Goal: Complete application form

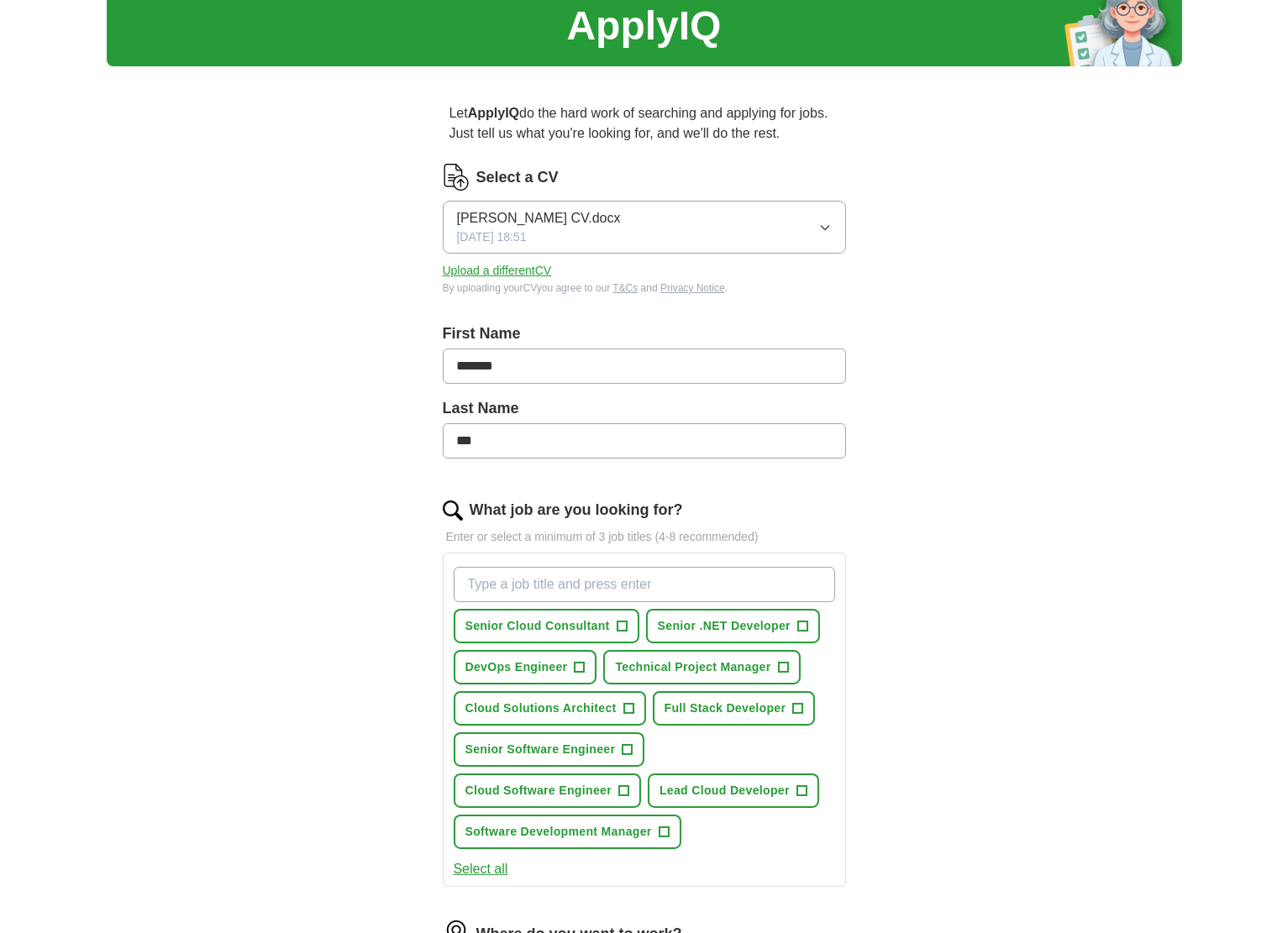
scroll to position [84, 0]
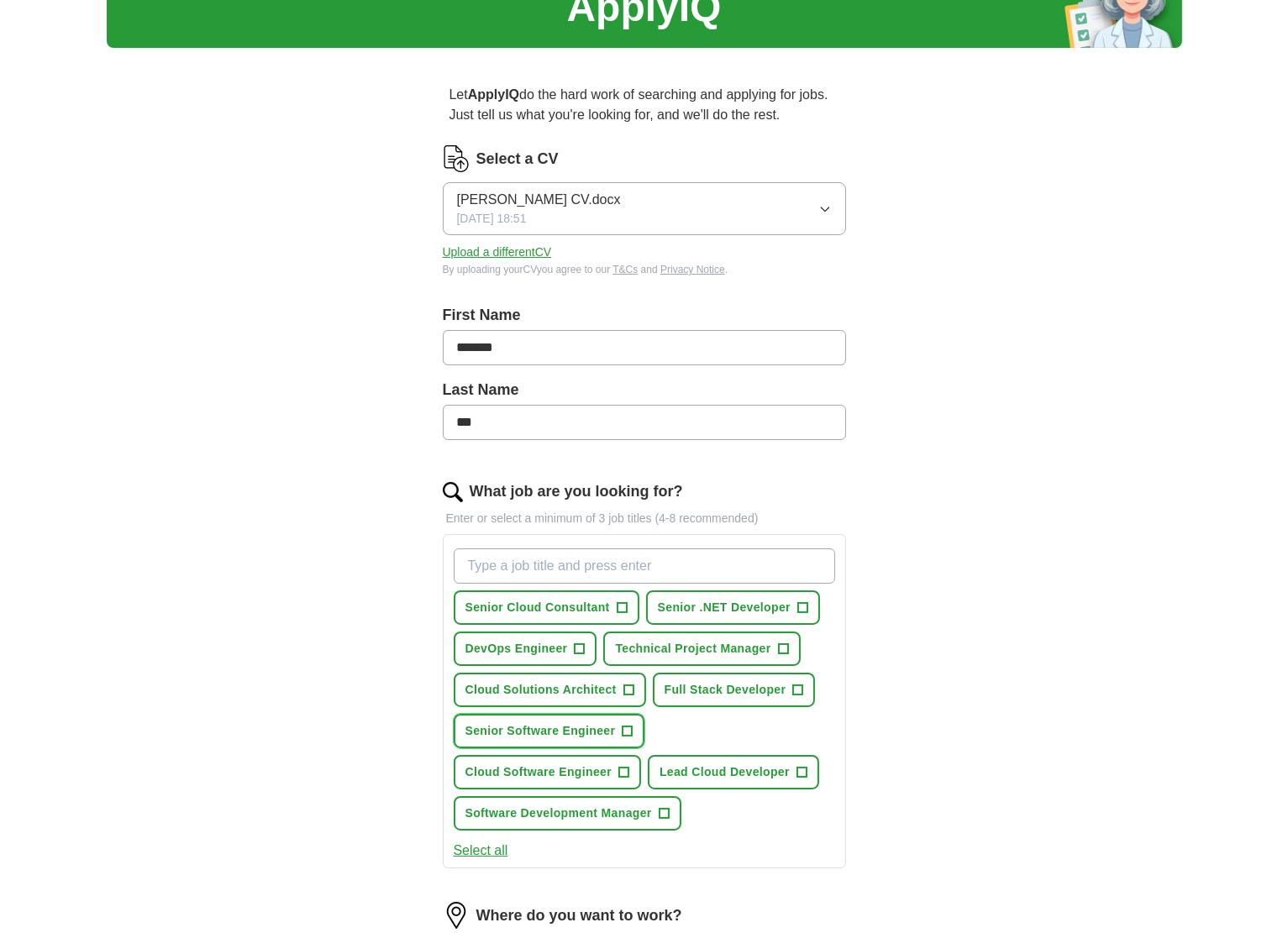
click at [541, 727] on span "Senior Software Engineer" at bounding box center [540, 731] width 151 height 17
click at [547, 763] on span "Cloud Software Engineer" at bounding box center [538, 772] width 147 height 17
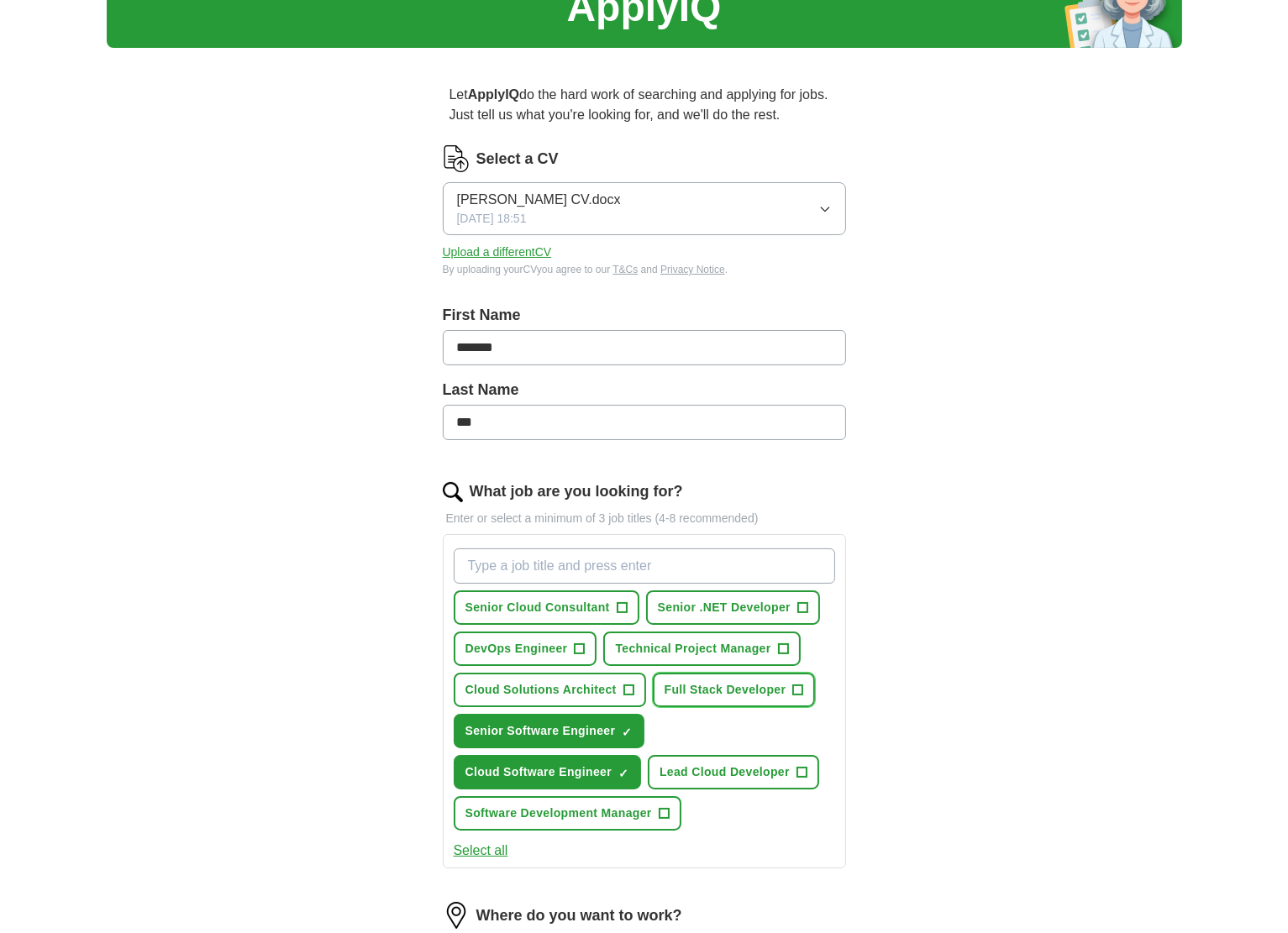
click at [734, 692] on span "Full Stack Developer" at bounding box center [726, 690] width 122 height 17
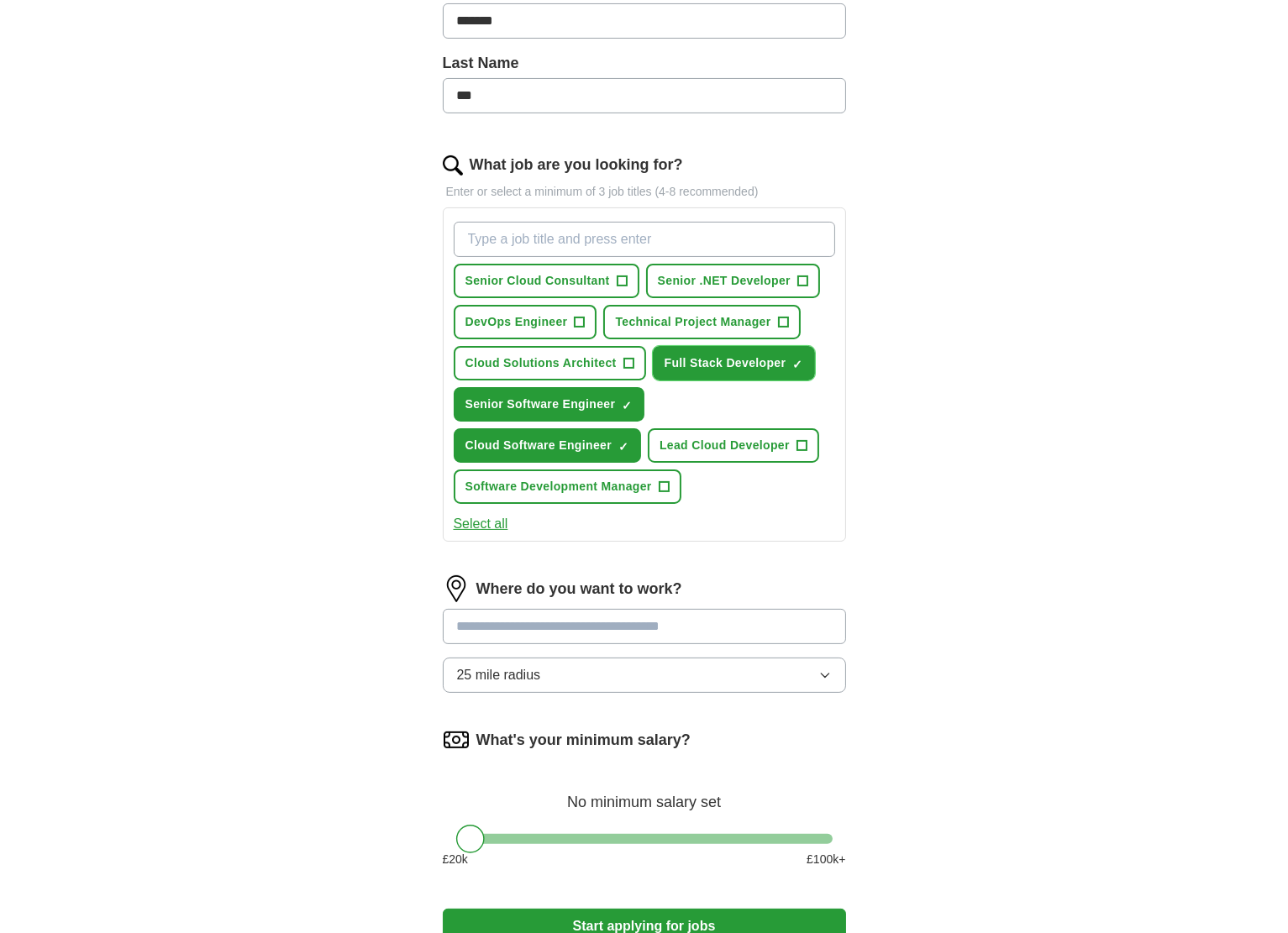
scroll to position [420, 0]
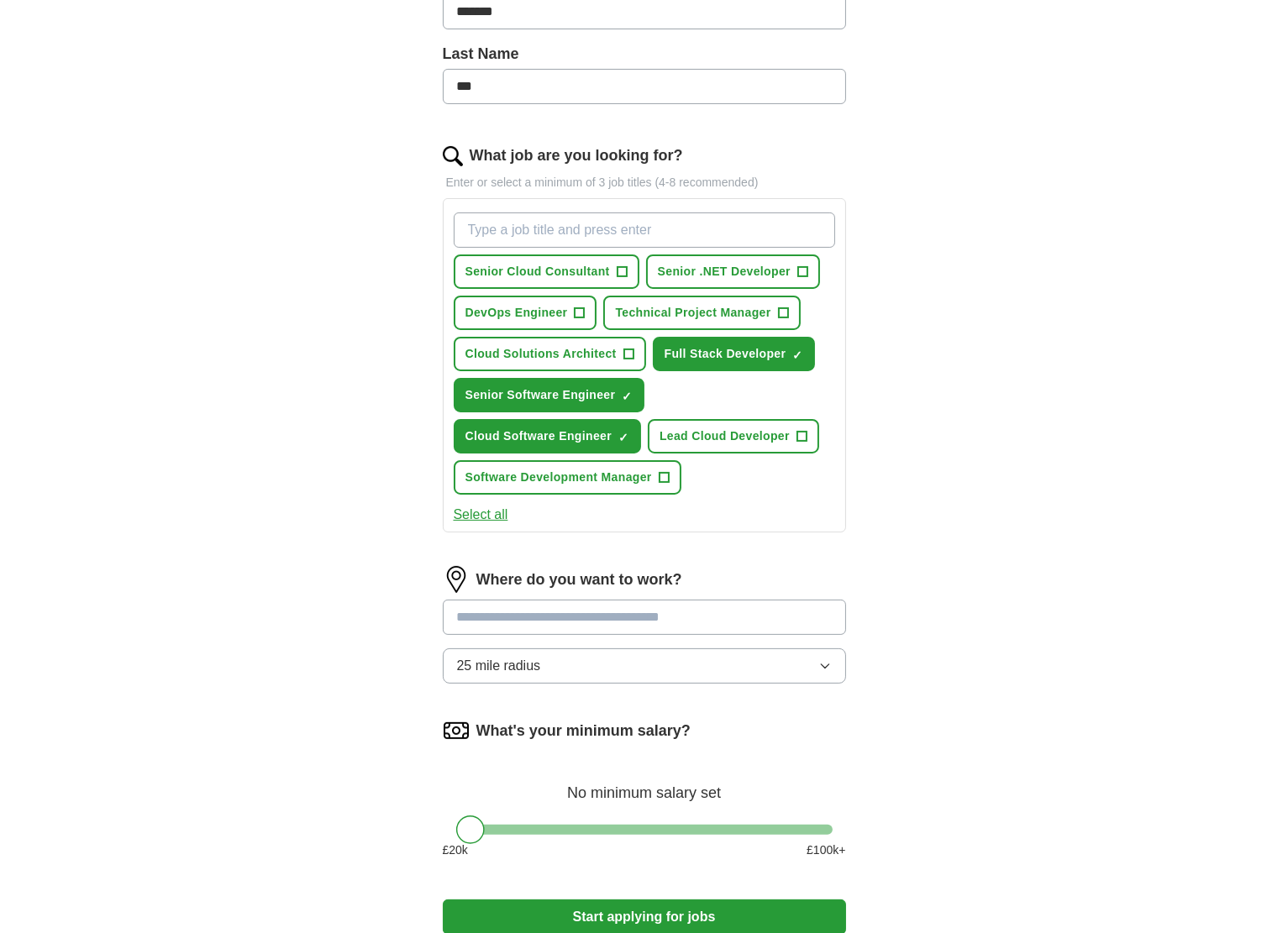
click at [620, 606] on input at bounding box center [644, 617] width 403 height 36
type input "**"
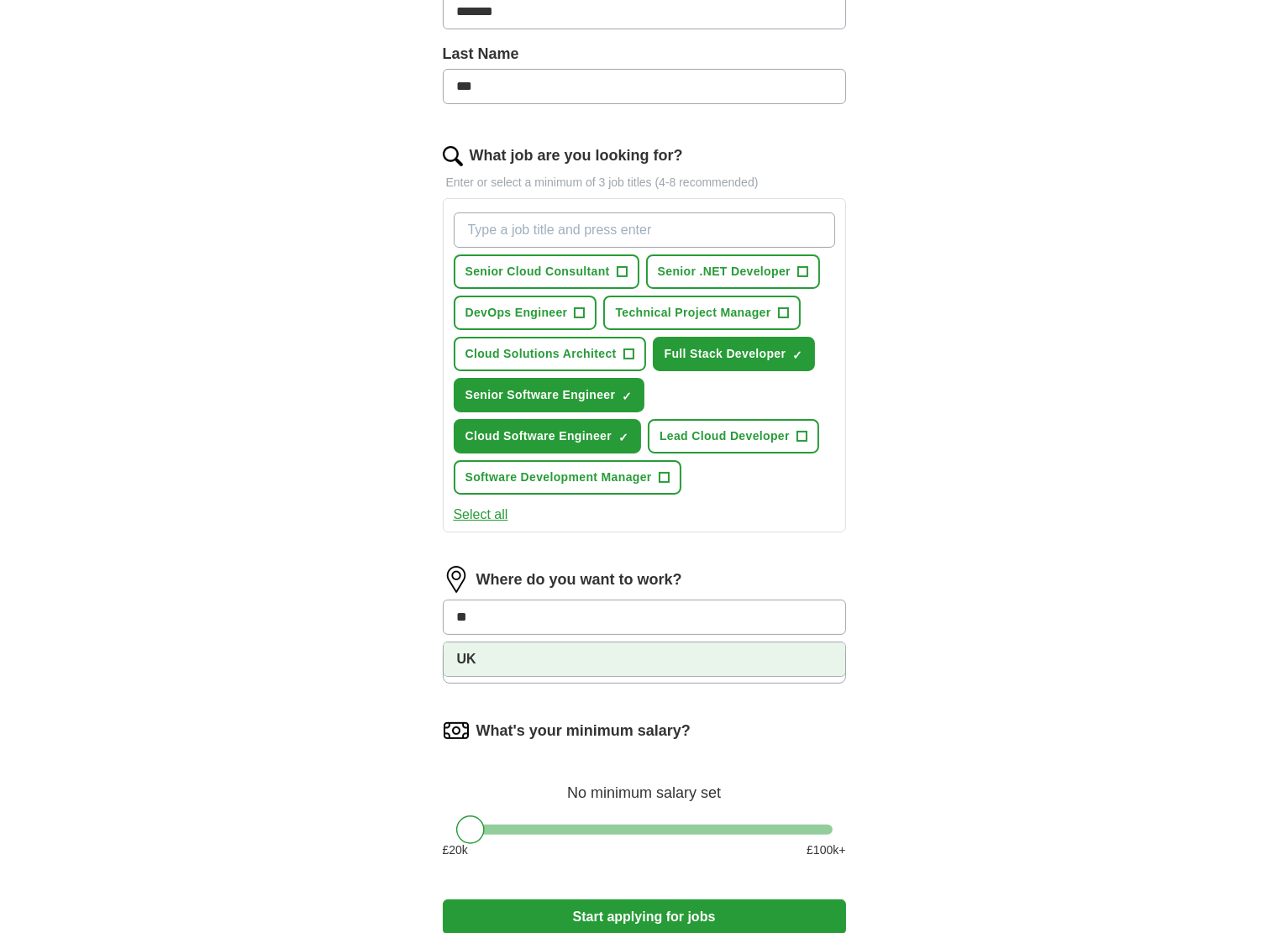
click at [659, 650] on li "UK" at bounding box center [644, 659] width 401 height 34
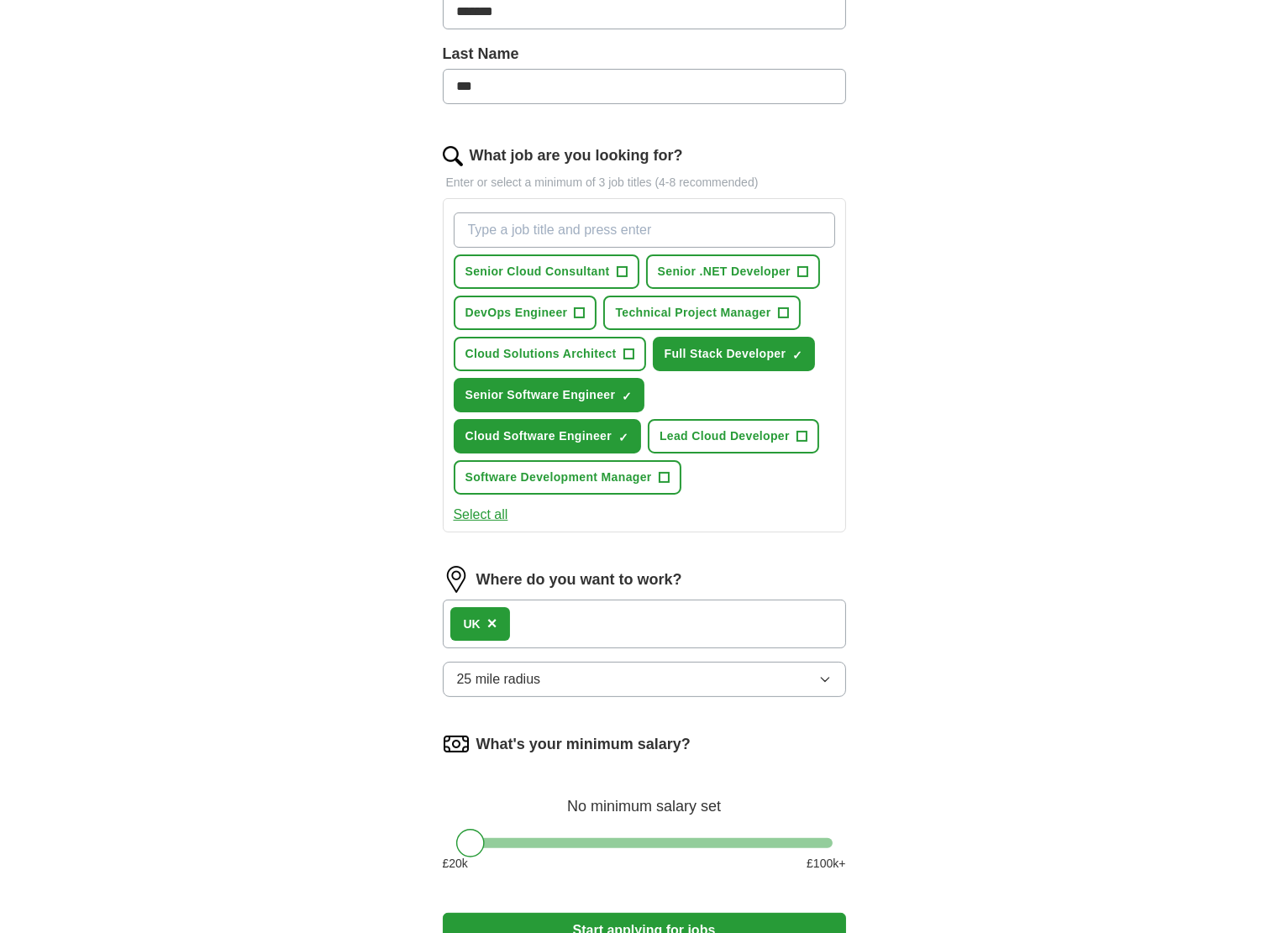
click at [673, 665] on button "25 mile radius" at bounding box center [644, 679] width 403 height 36
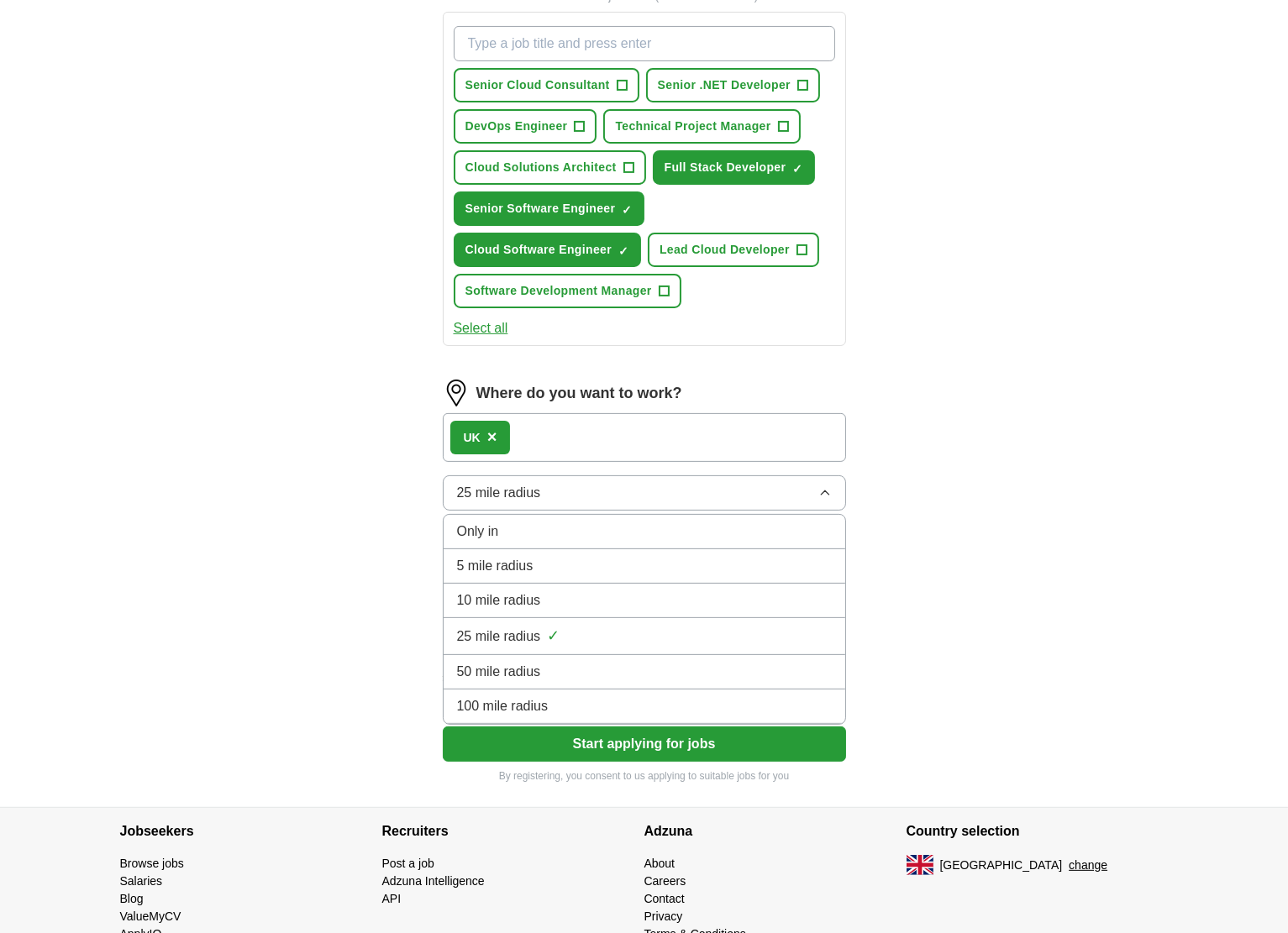
scroll to position [659, 0]
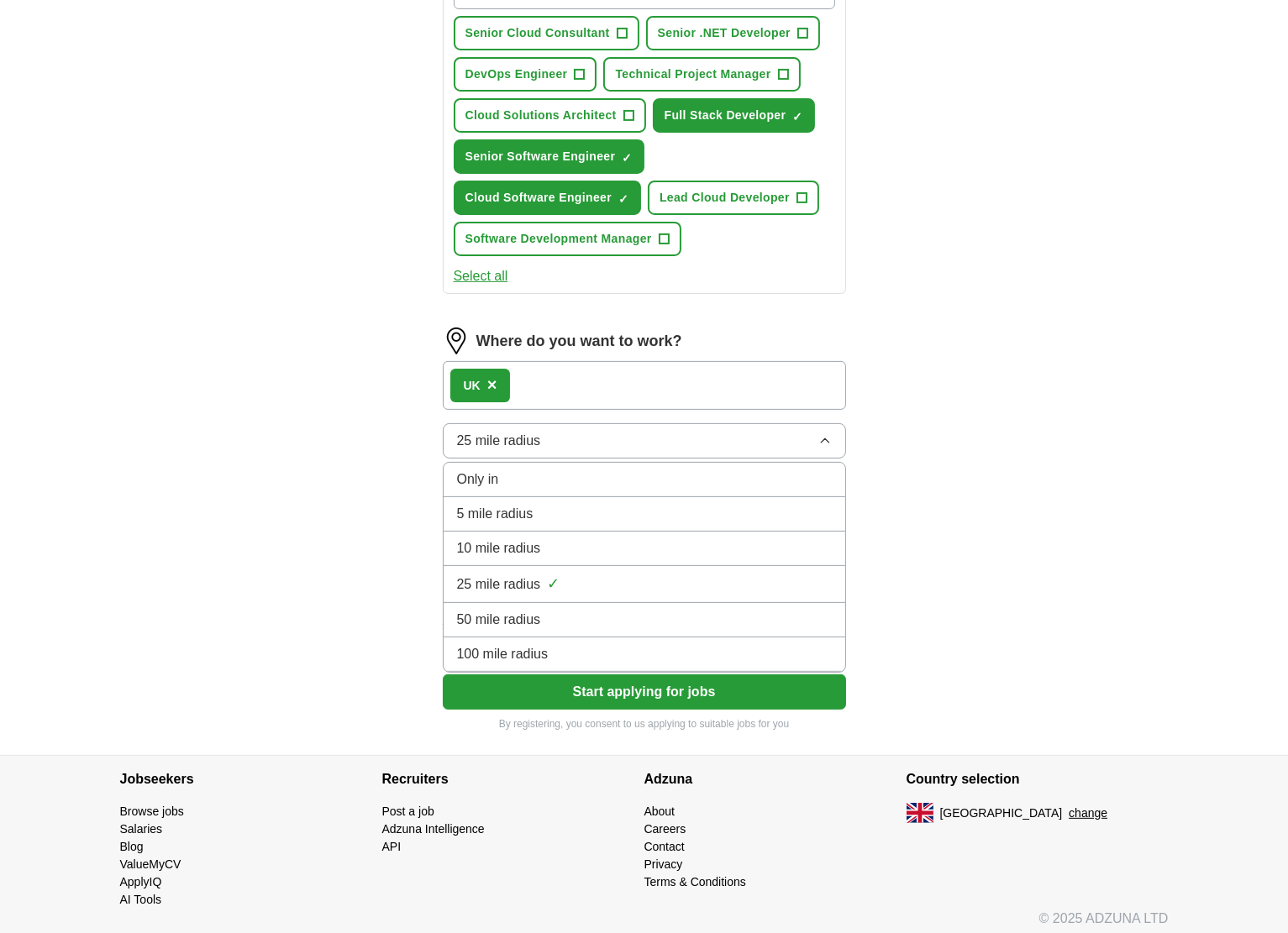
click at [645, 645] on div "100 mile radius" at bounding box center [644, 654] width 374 height 20
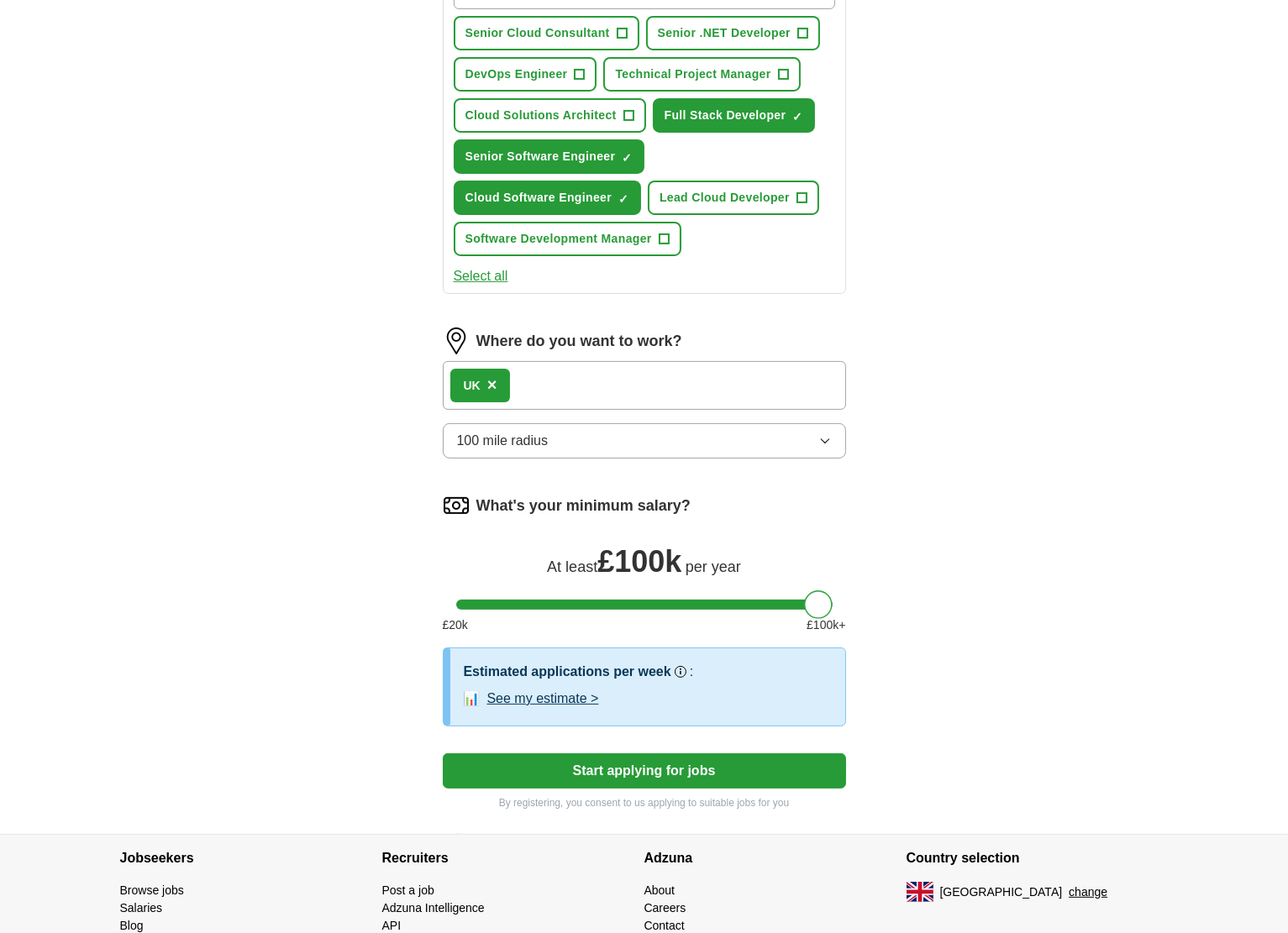
drag, startPoint x: 468, startPoint y: 595, endPoint x: 916, endPoint y: 601, distance: 448.0
click at [916, 601] on div "ApplyIQ Let ApplyIQ do the hard work of searching and applying for jobs. Just t…" at bounding box center [644, 114] width 1075 height 1441
click at [518, 692] on button "See my estimate >" at bounding box center [543, 699] width 112 height 20
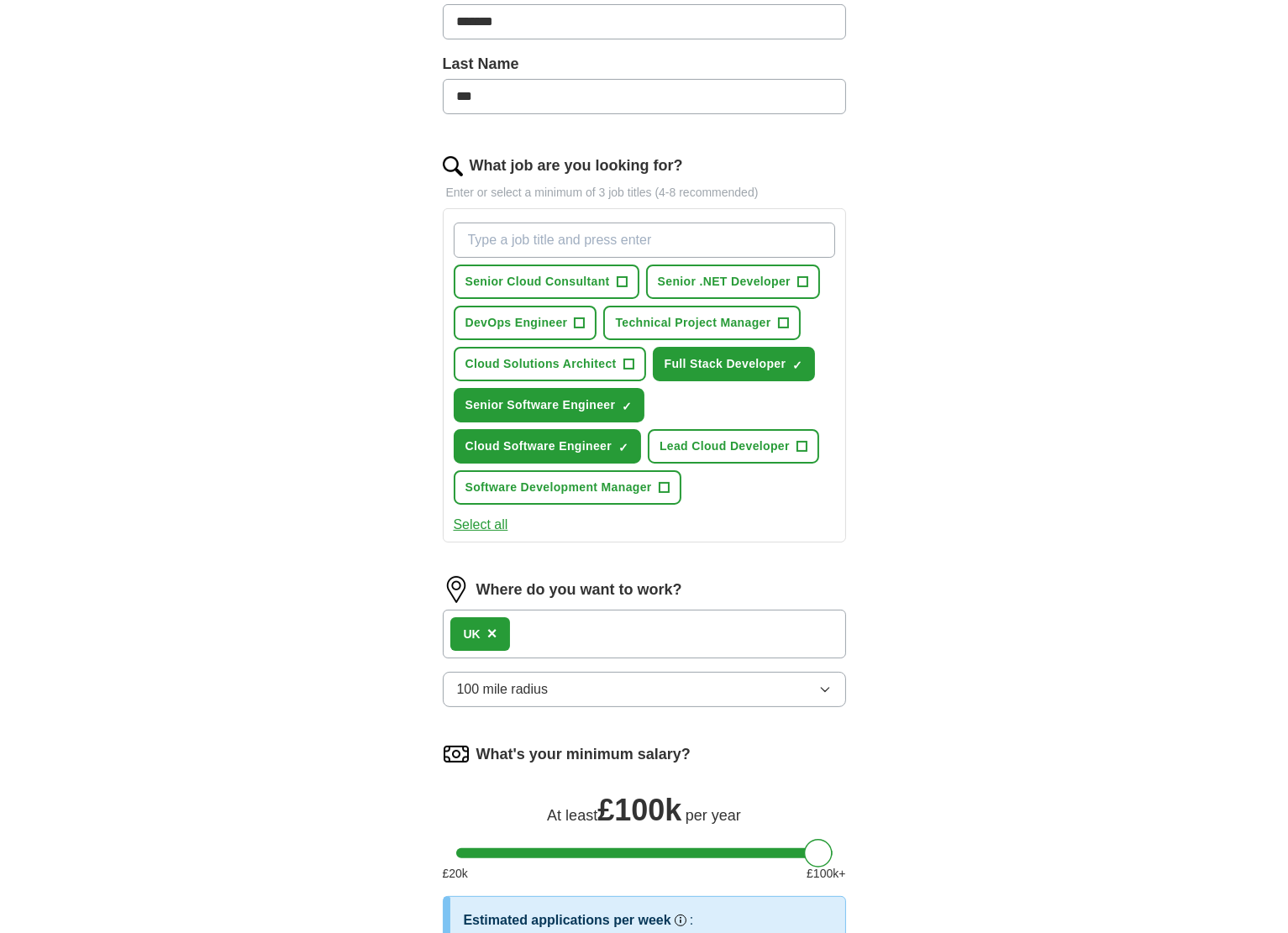
scroll to position [816, 0]
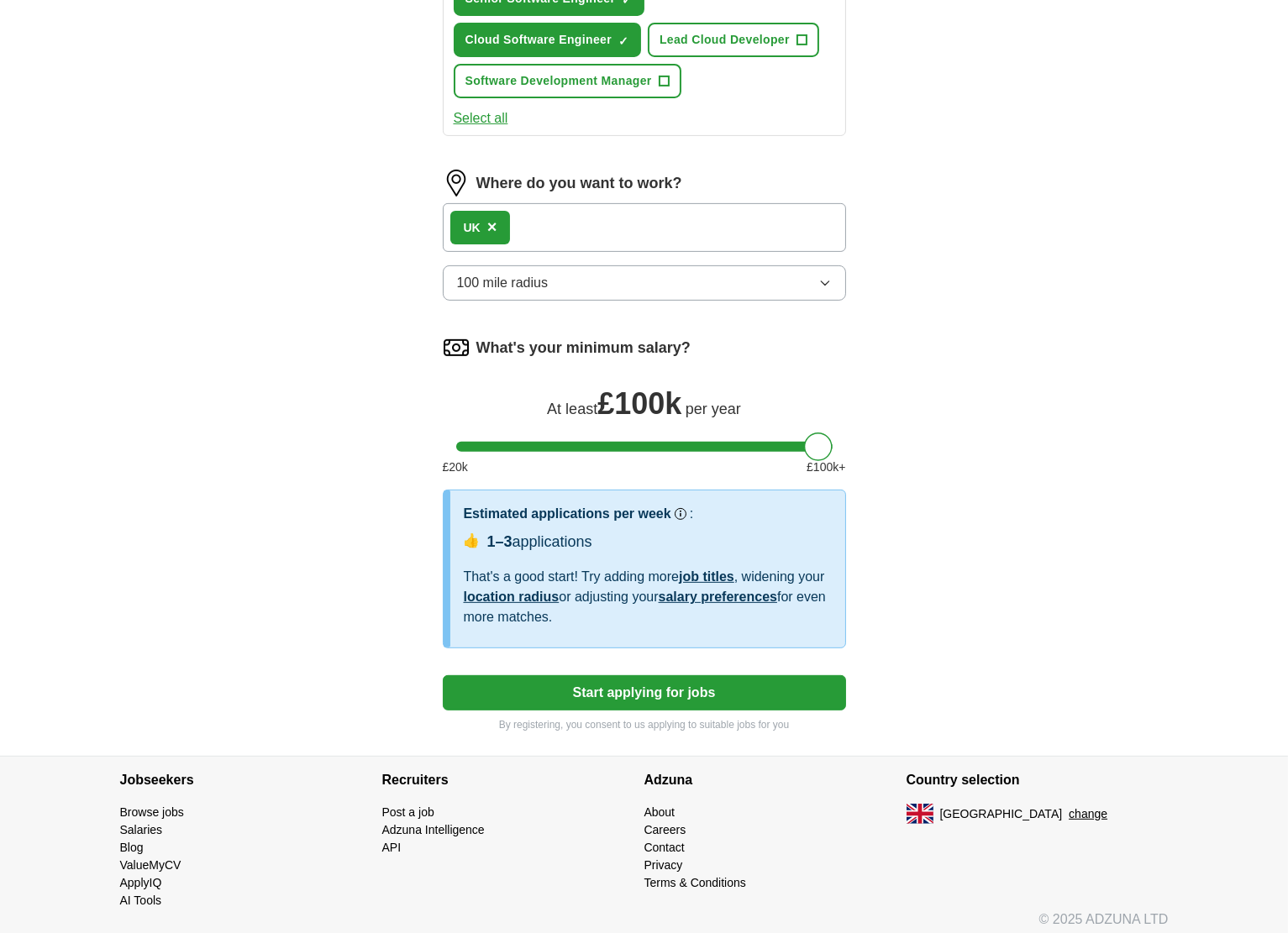
click at [464, 687] on button "Start applying for jobs" at bounding box center [644, 693] width 403 height 36
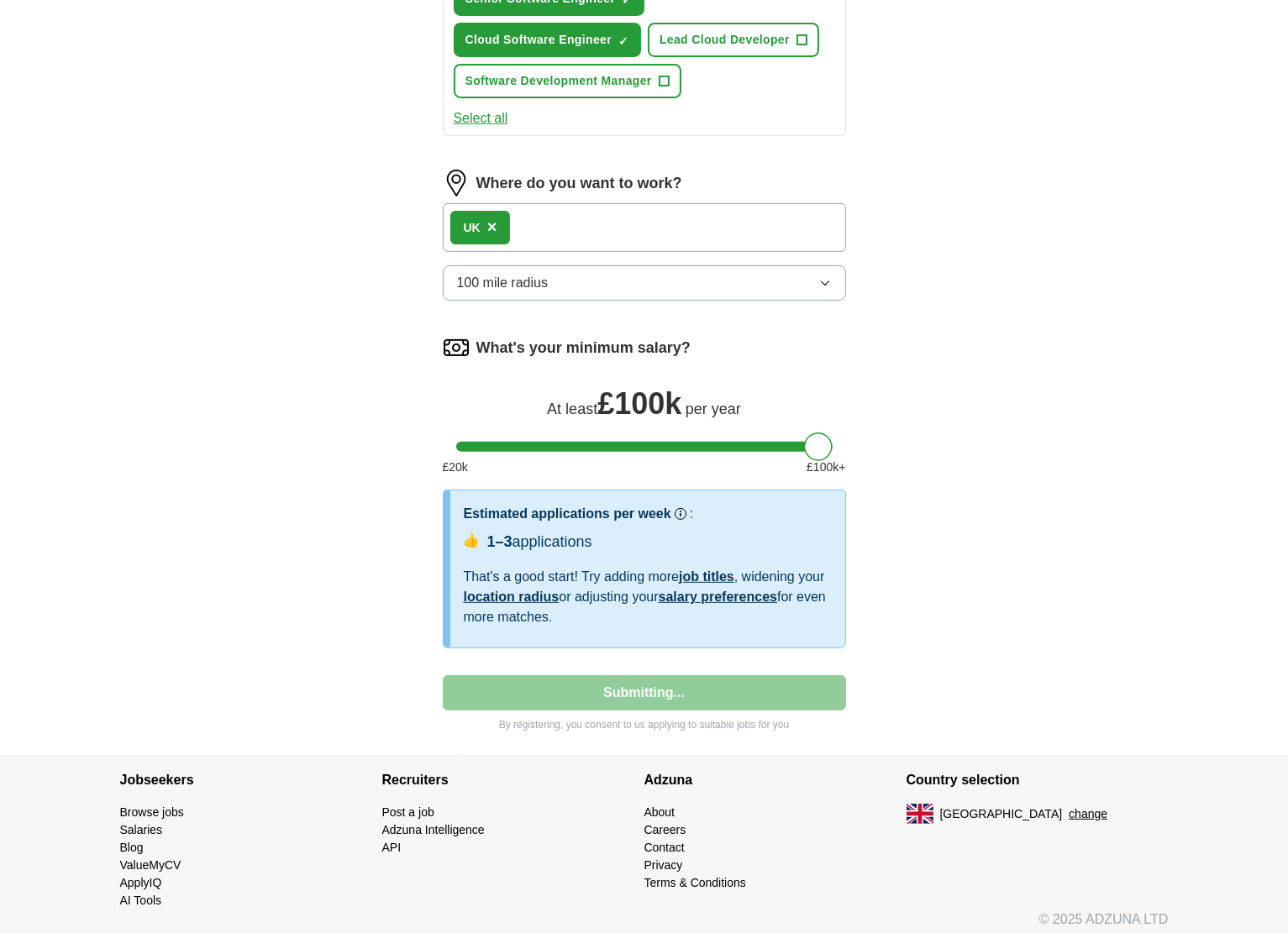
select select "**"
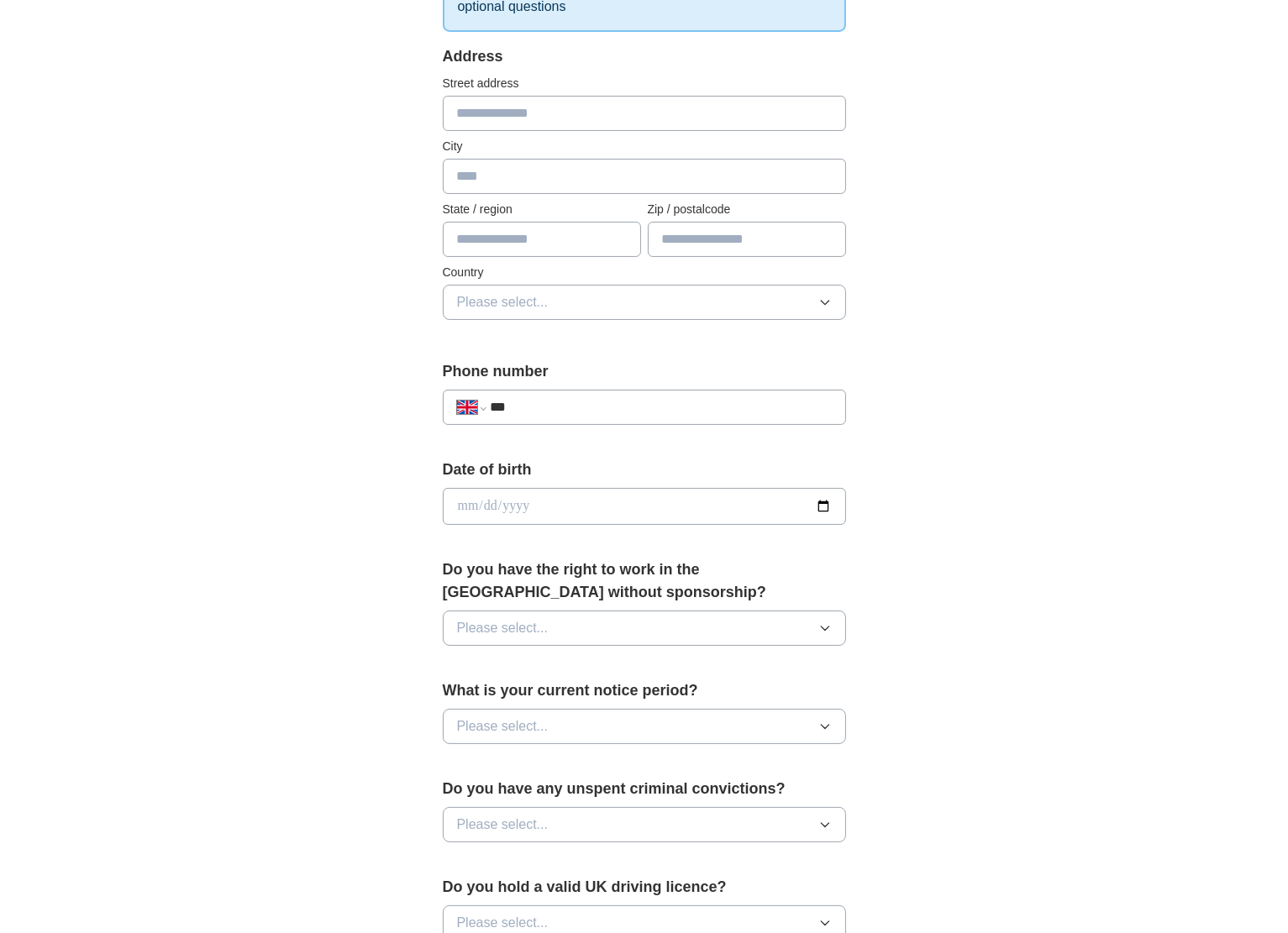
scroll to position [0, 0]
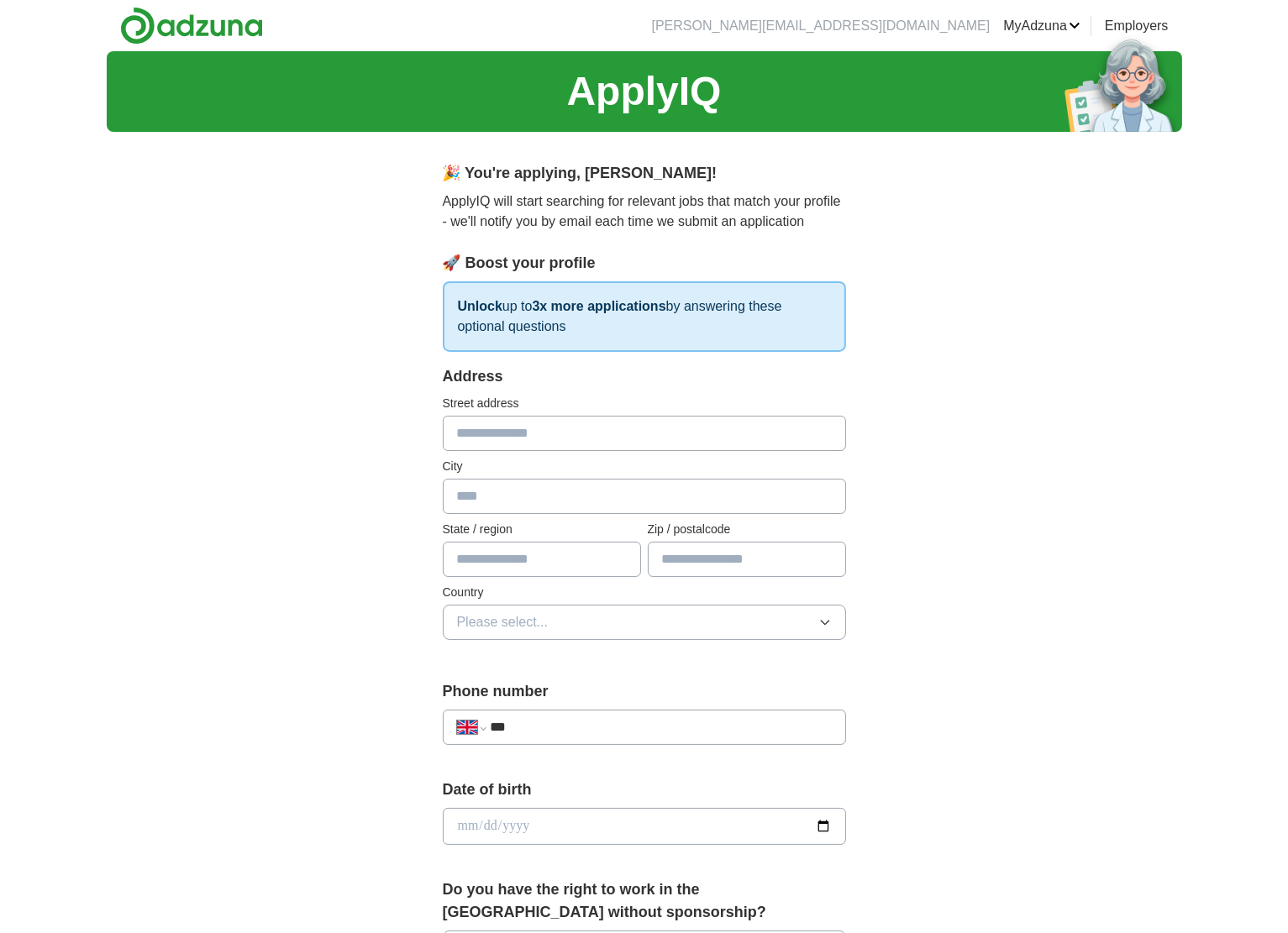
click at [595, 431] on input "text" at bounding box center [644, 433] width 403 height 36
type input "**********"
type input "*******"
drag, startPoint x: 566, startPoint y: 559, endPoint x: 576, endPoint y: 548, distance: 14.9
click at [571, 555] on input "text" at bounding box center [541, 560] width 198 height 36
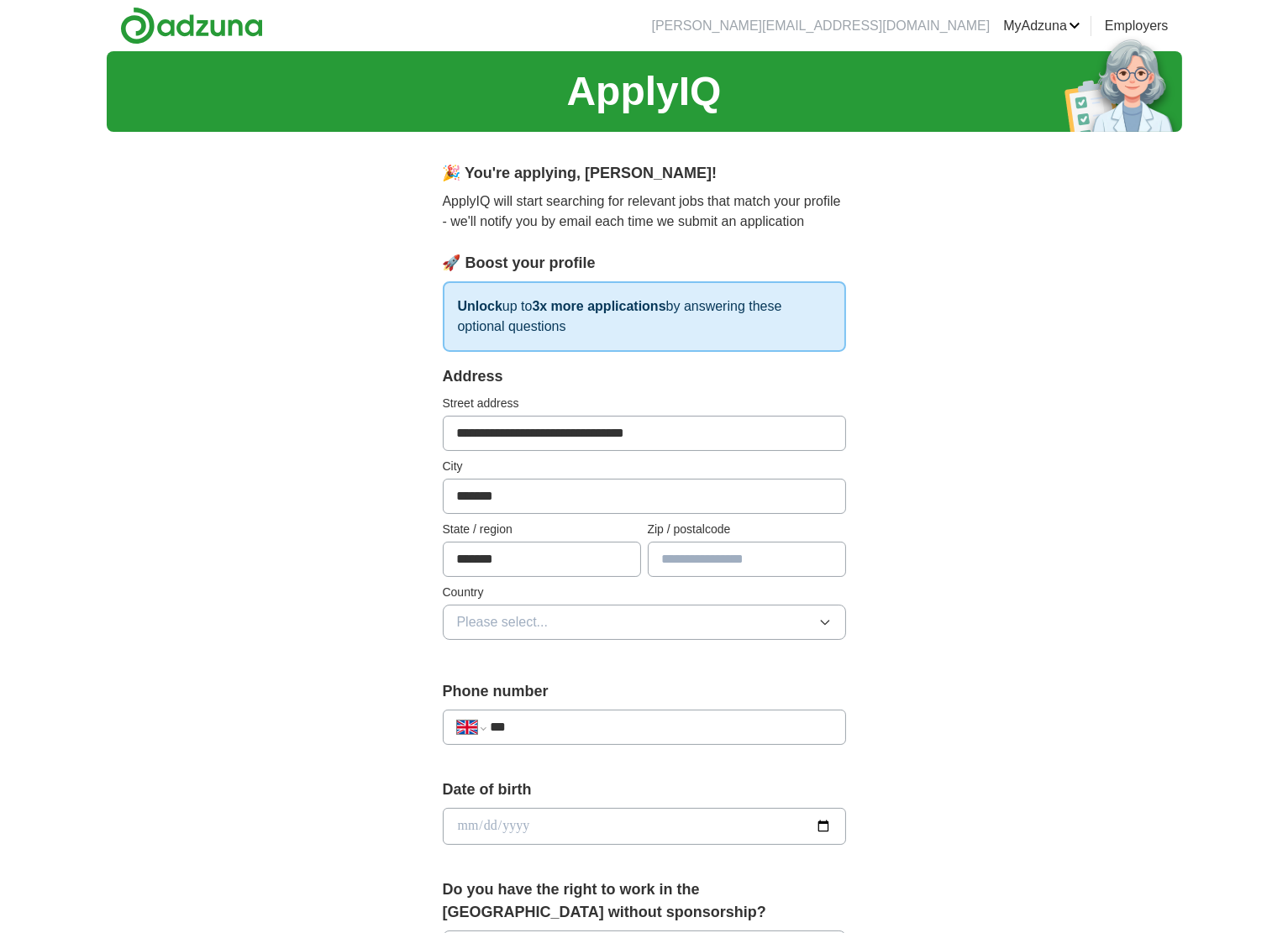
type input "*******"
click at [807, 560] on input "text" at bounding box center [746, 560] width 198 height 36
type input "*******"
click at [563, 620] on button "Please select..." at bounding box center [644, 622] width 403 height 36
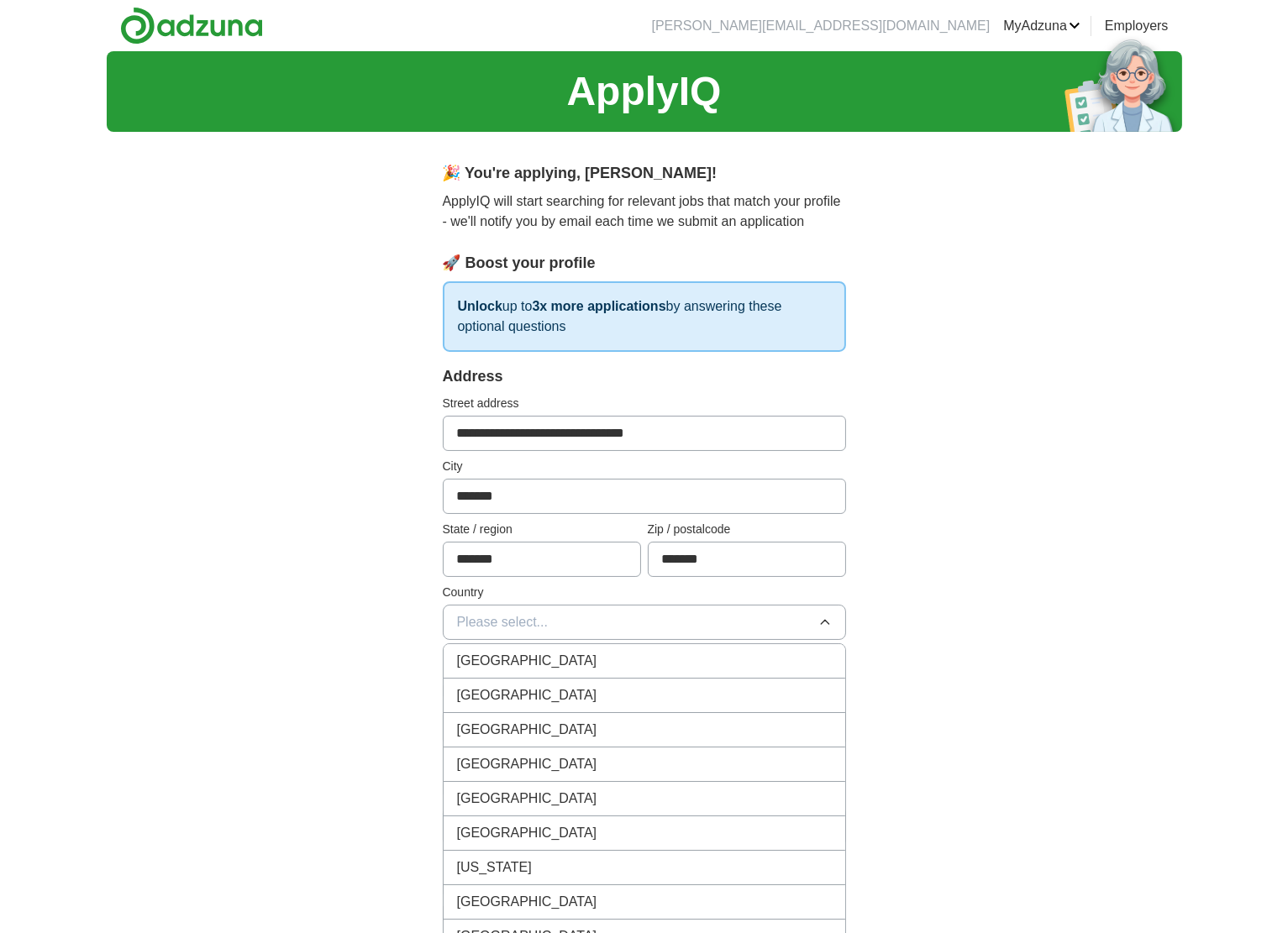
click at [563, 651] on div "[GEOGRAPHIC_DATA]" at bounding box center [644, 661] width 374 height 20
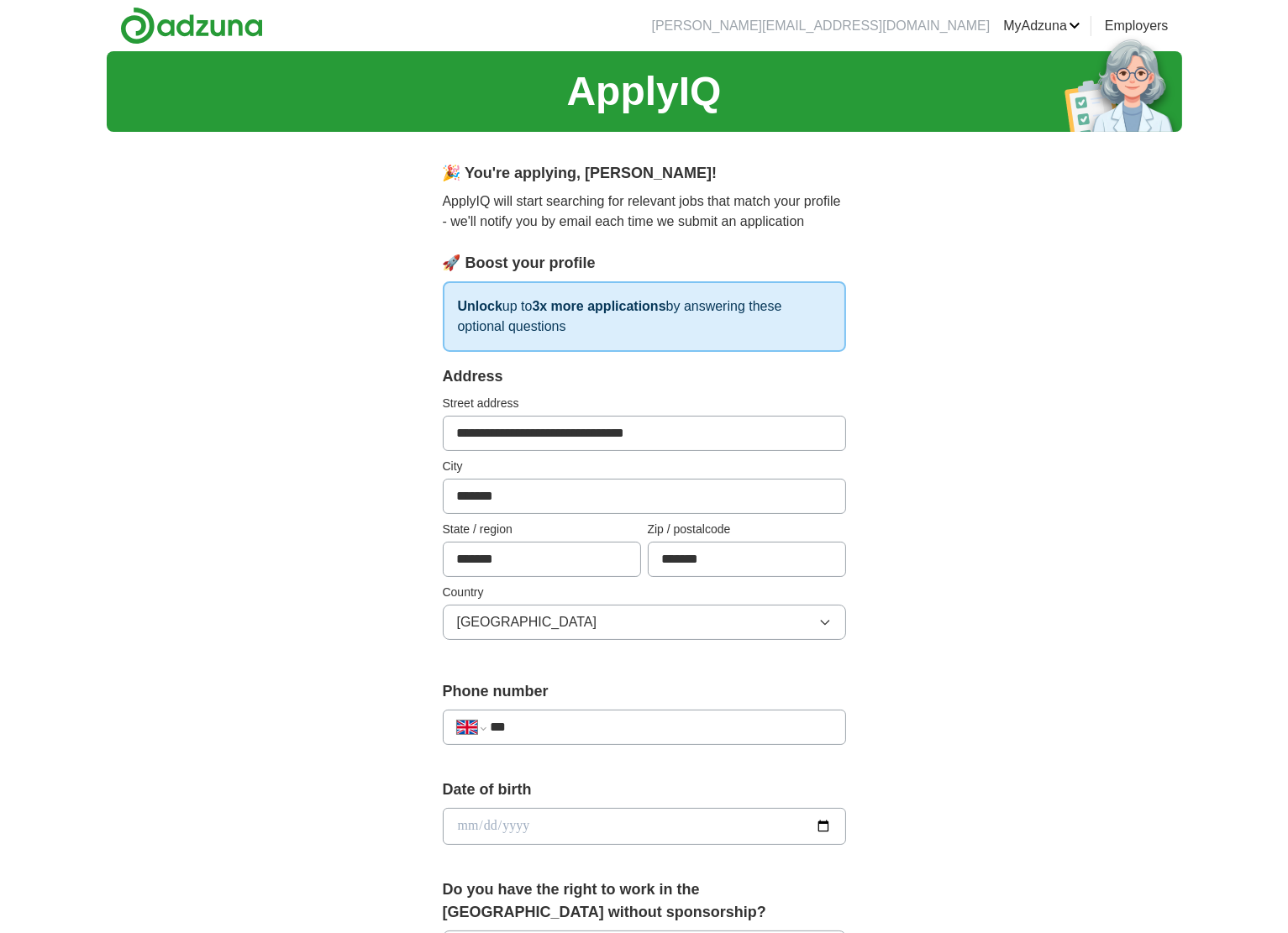
click at [554, 719] on input "***" at bounding box center [660, 727] width 341 height 20
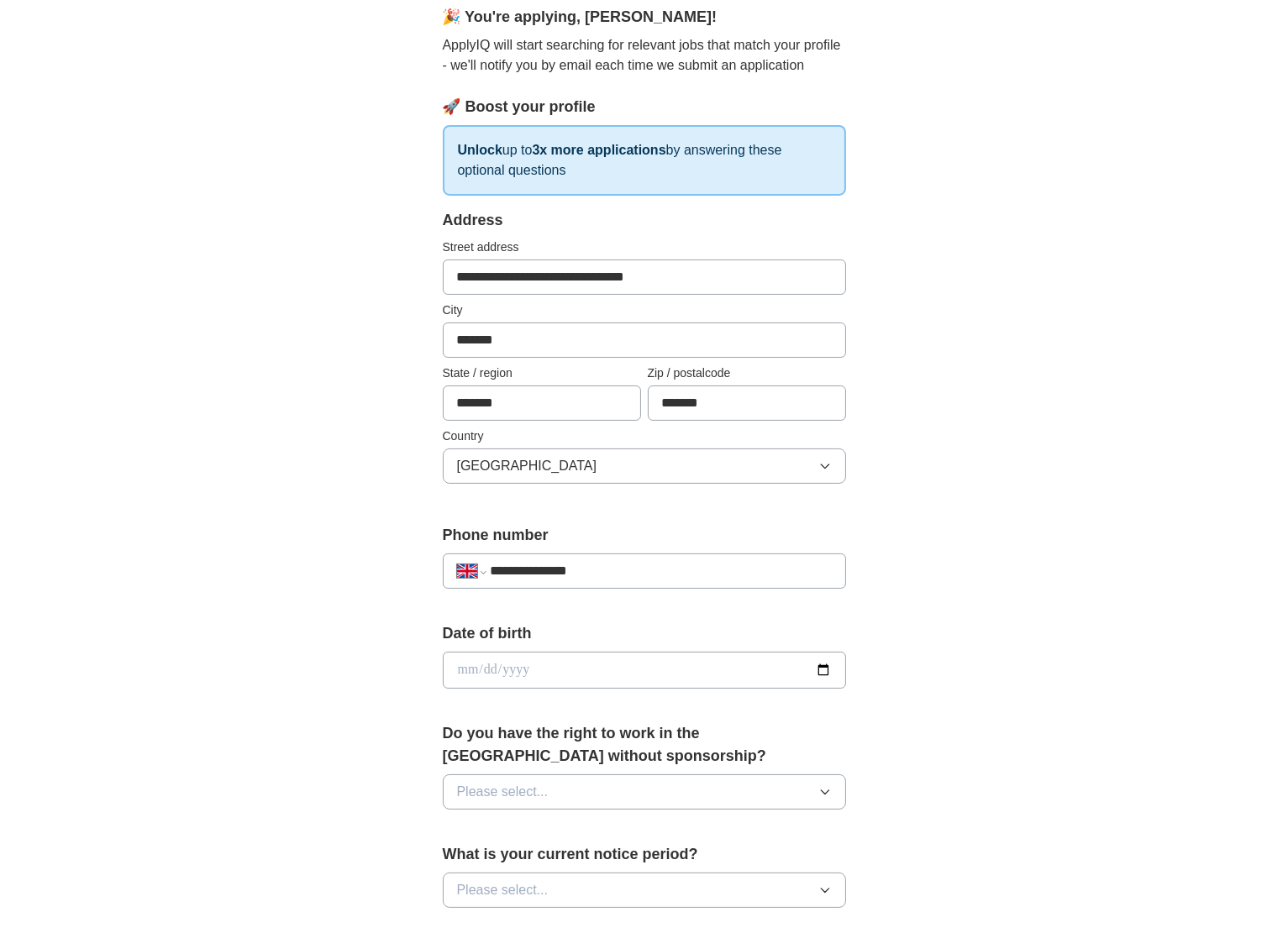
scroll to position [168, 0]
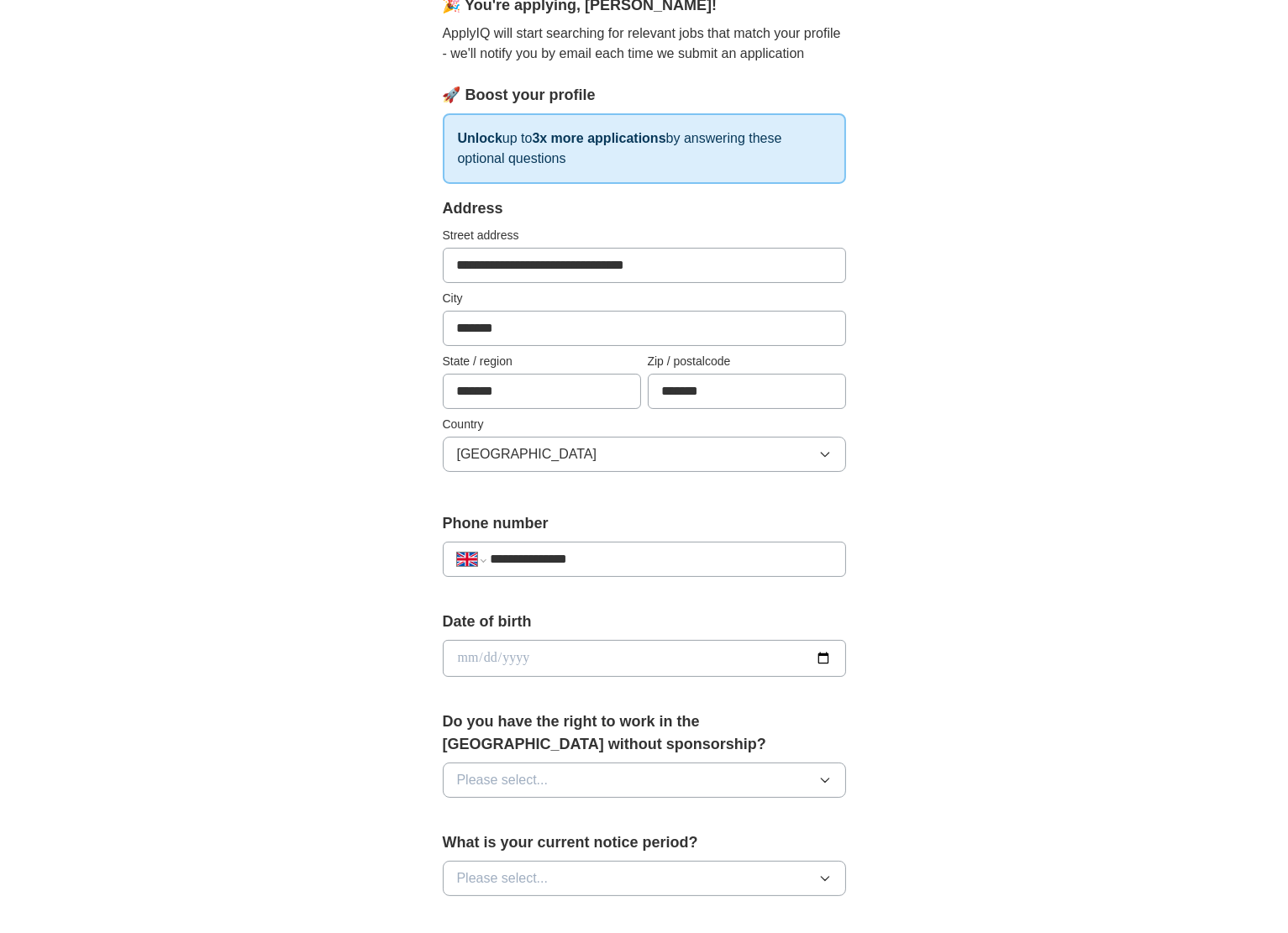
type input "**********"
click at [535, 645] on input "date" at bounding box center [644, 658] width 403 height 37
click at [820, 652] on input "date" at bounding box center [644, 658] width 403 height 37
drag, startPoint x: 358, startPoint y: 716, endPoint x: 374, endPoint y: 713, distance: 16.3
click at [358, 716] on div "**********" at bounding box center [644, 637] width 1075 height 1507
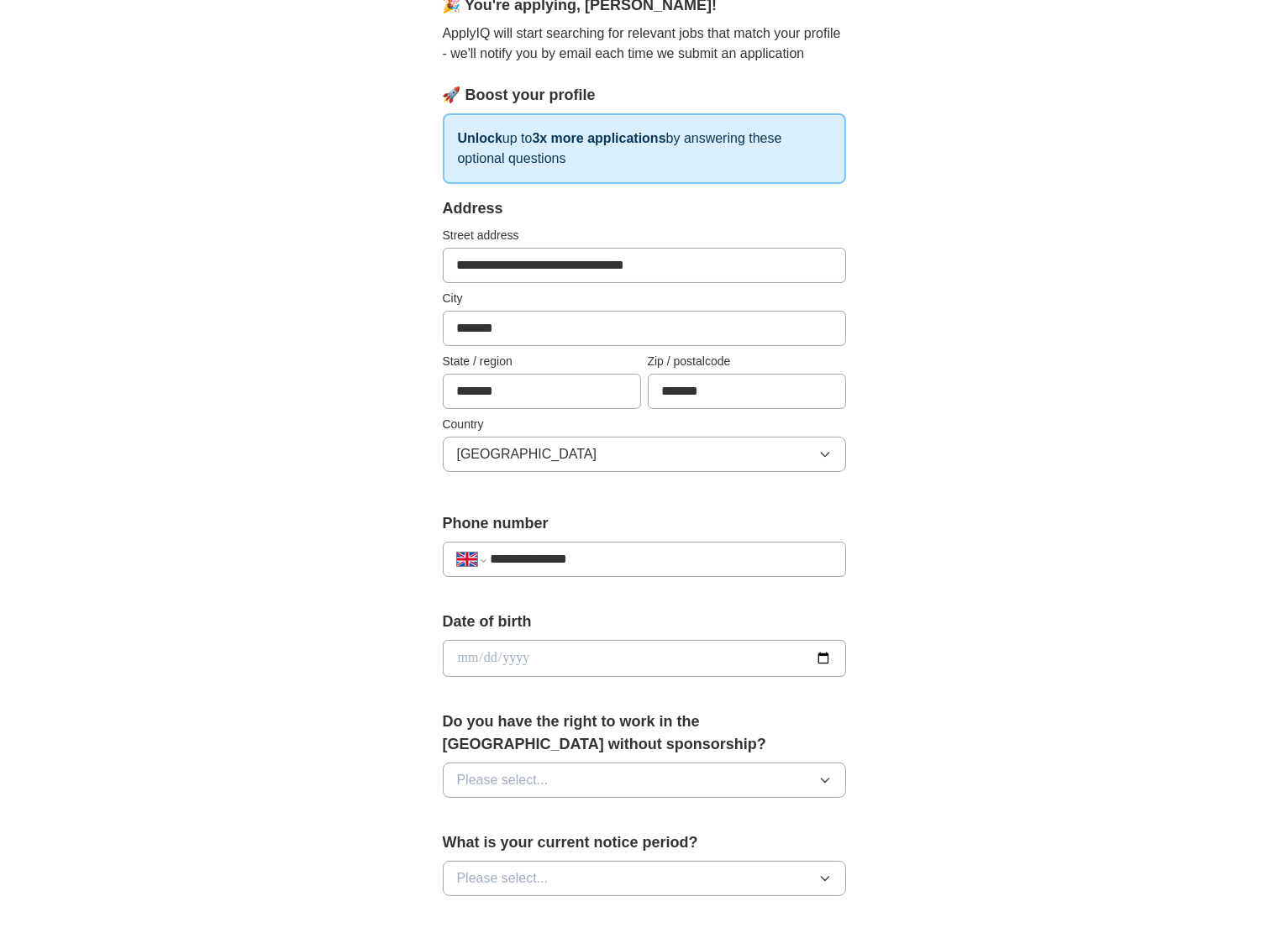
click at [556, 653] on input "date" at bounding box center [644, 658] width 403 height 37
type input "**********"
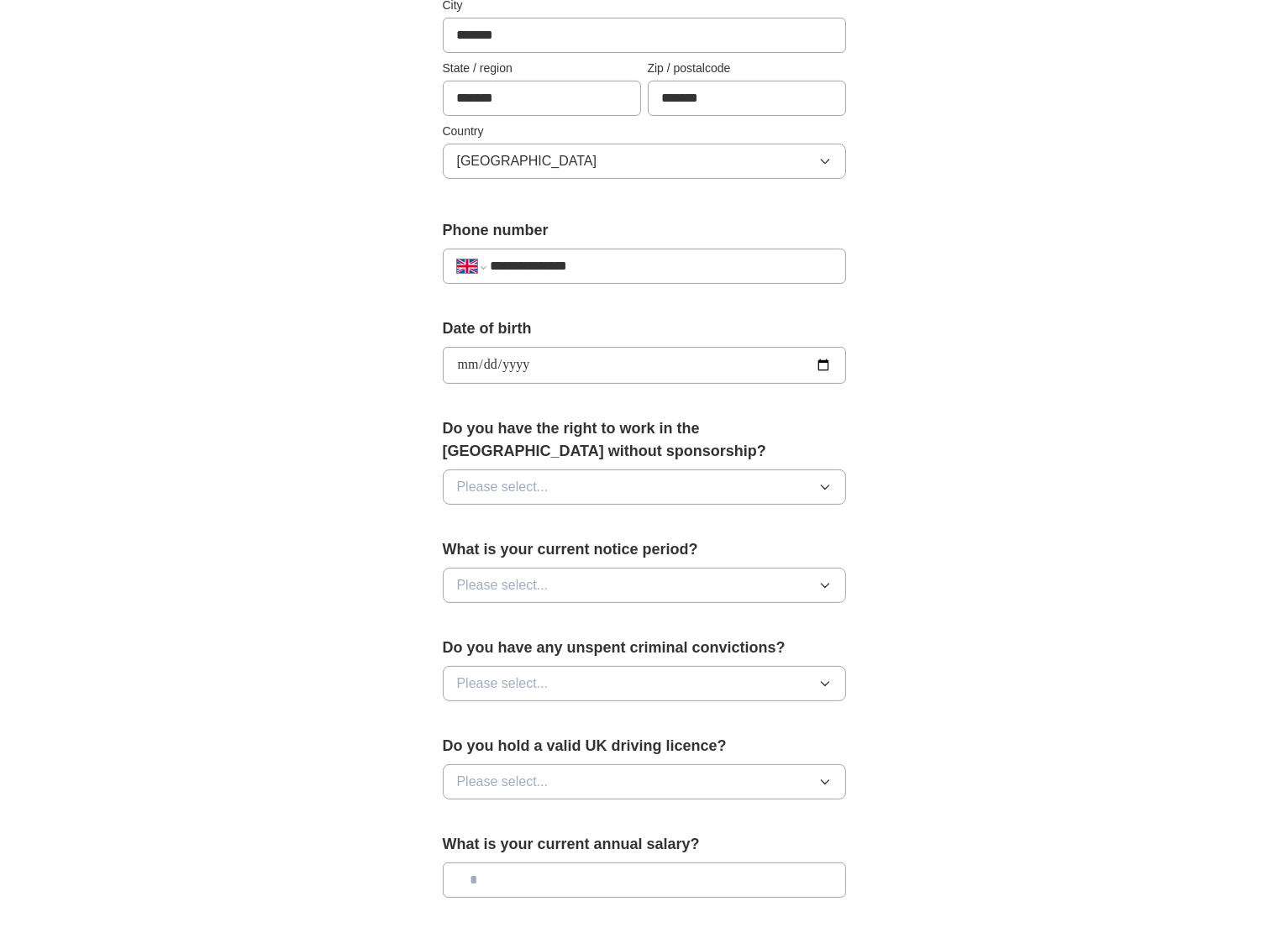
scroll to position [504, 0]
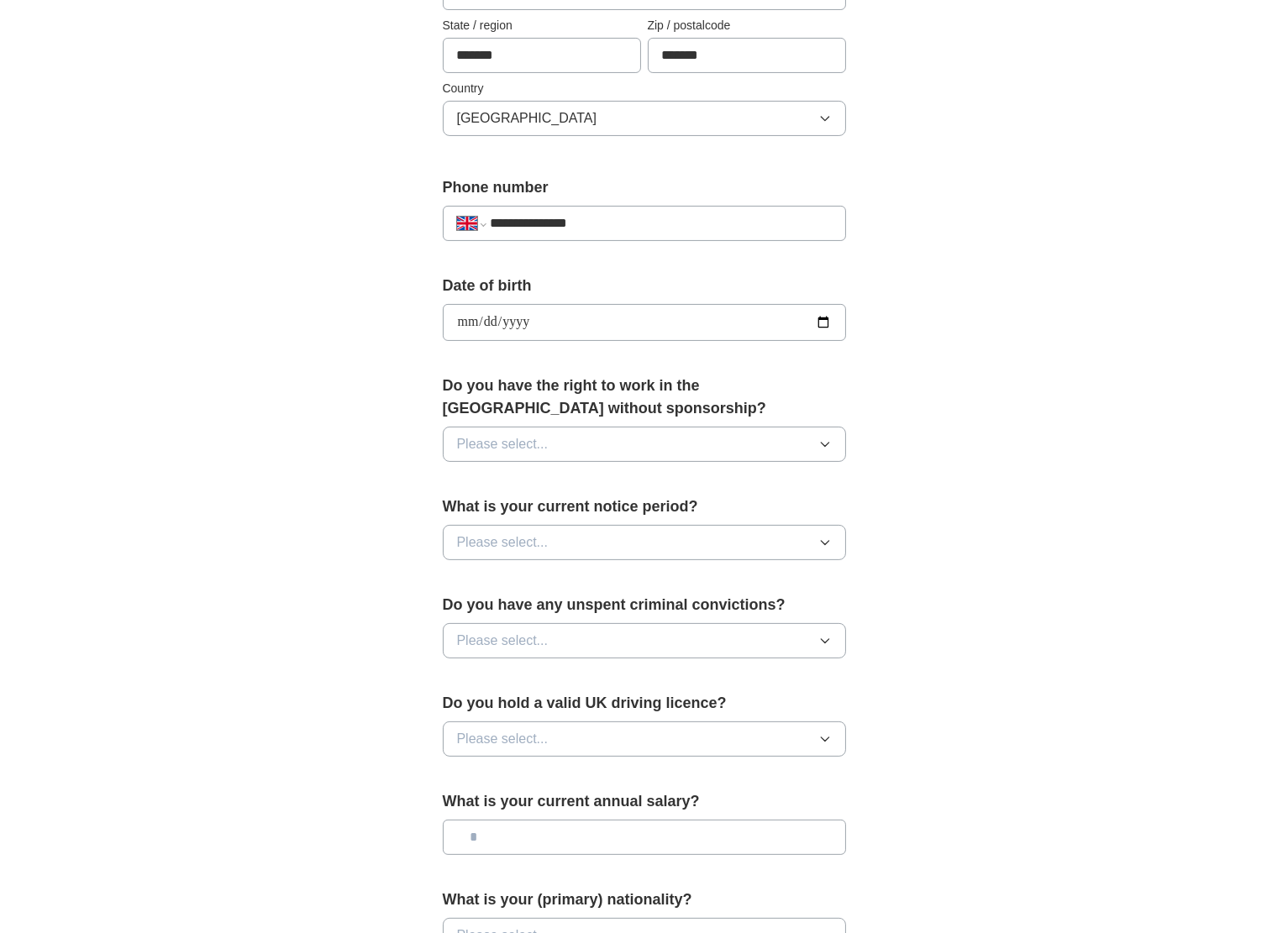
click at [578, 440] on button "Please select..." at bounding box center [644, 444] width 403 height 36
click at [557, 481] on div "Yes" at bounding box center [644, 482] width 374 height 20
click at [566, 535] on button "Please select..." at bounding box center [644, 542] width 403 height 36
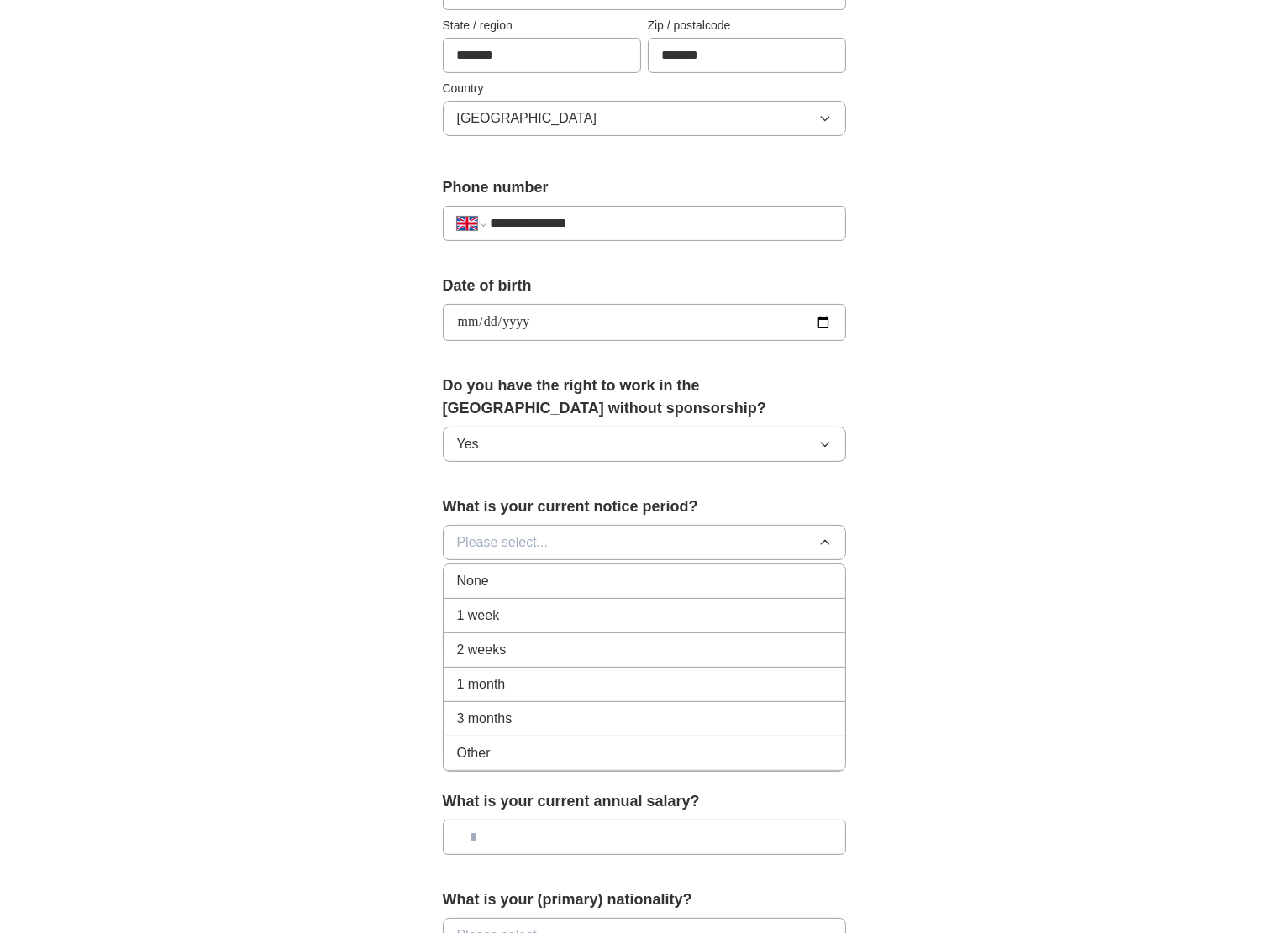
click at [544, 674] on div "1 month" at bounding box center [644, 684] width 374 height 20
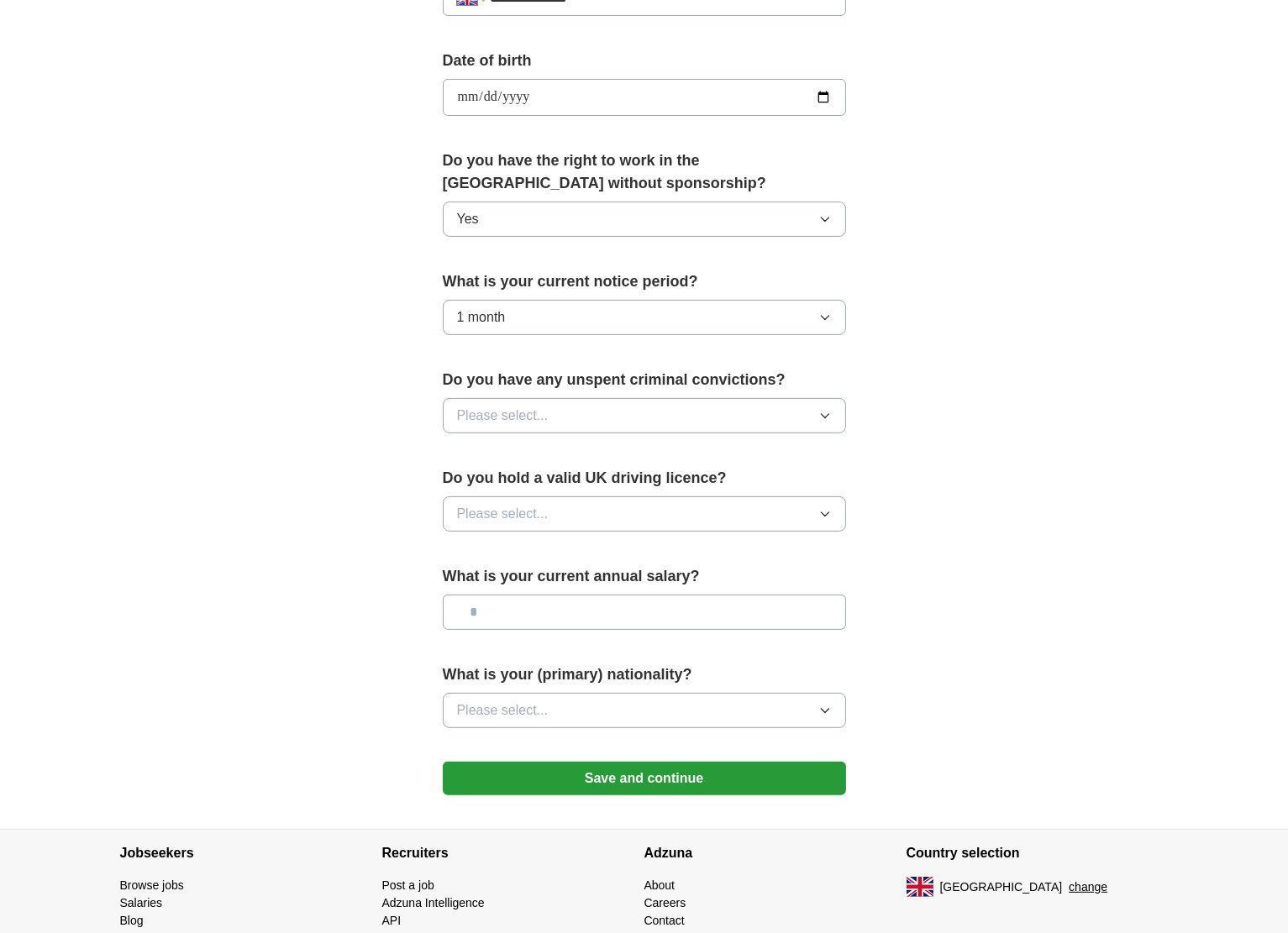
scroll to position [756, 0]
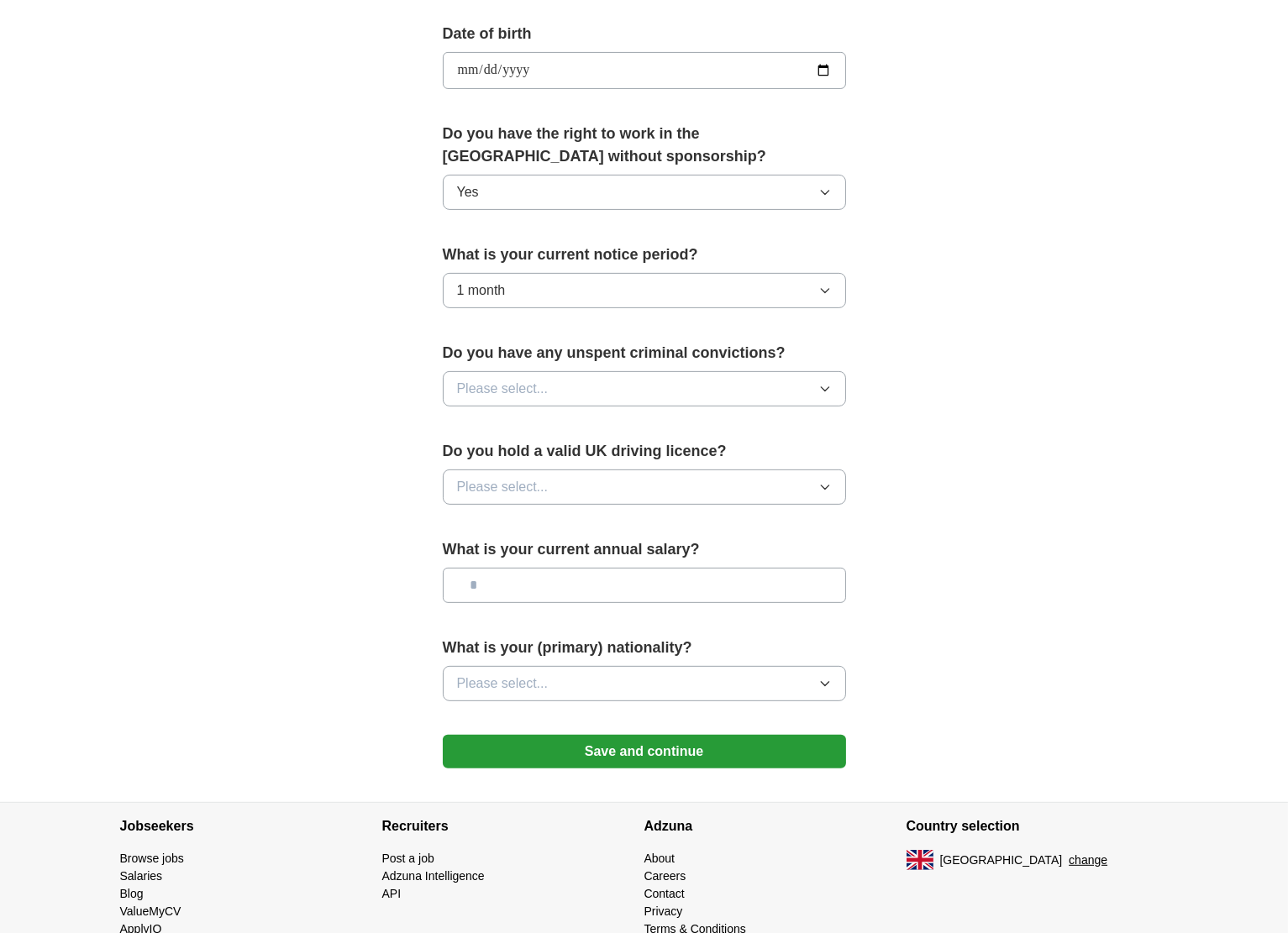
click at [571, 288] on button "1 month" at bounding box center [644, 290] width 403 height 36
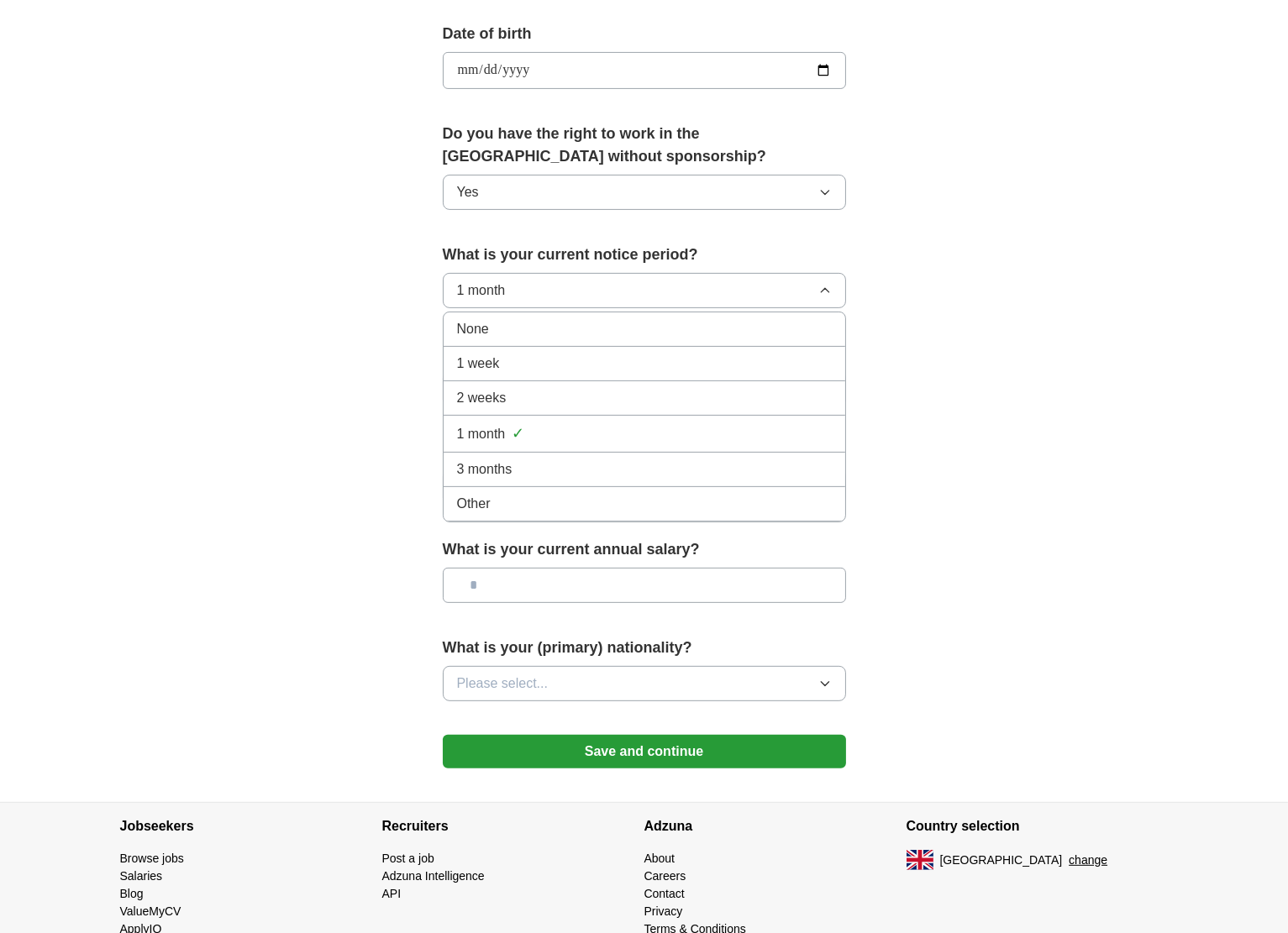
click at [561, 388] on div "2 weeks" at bounding box center [644, 398] width 374 height 20
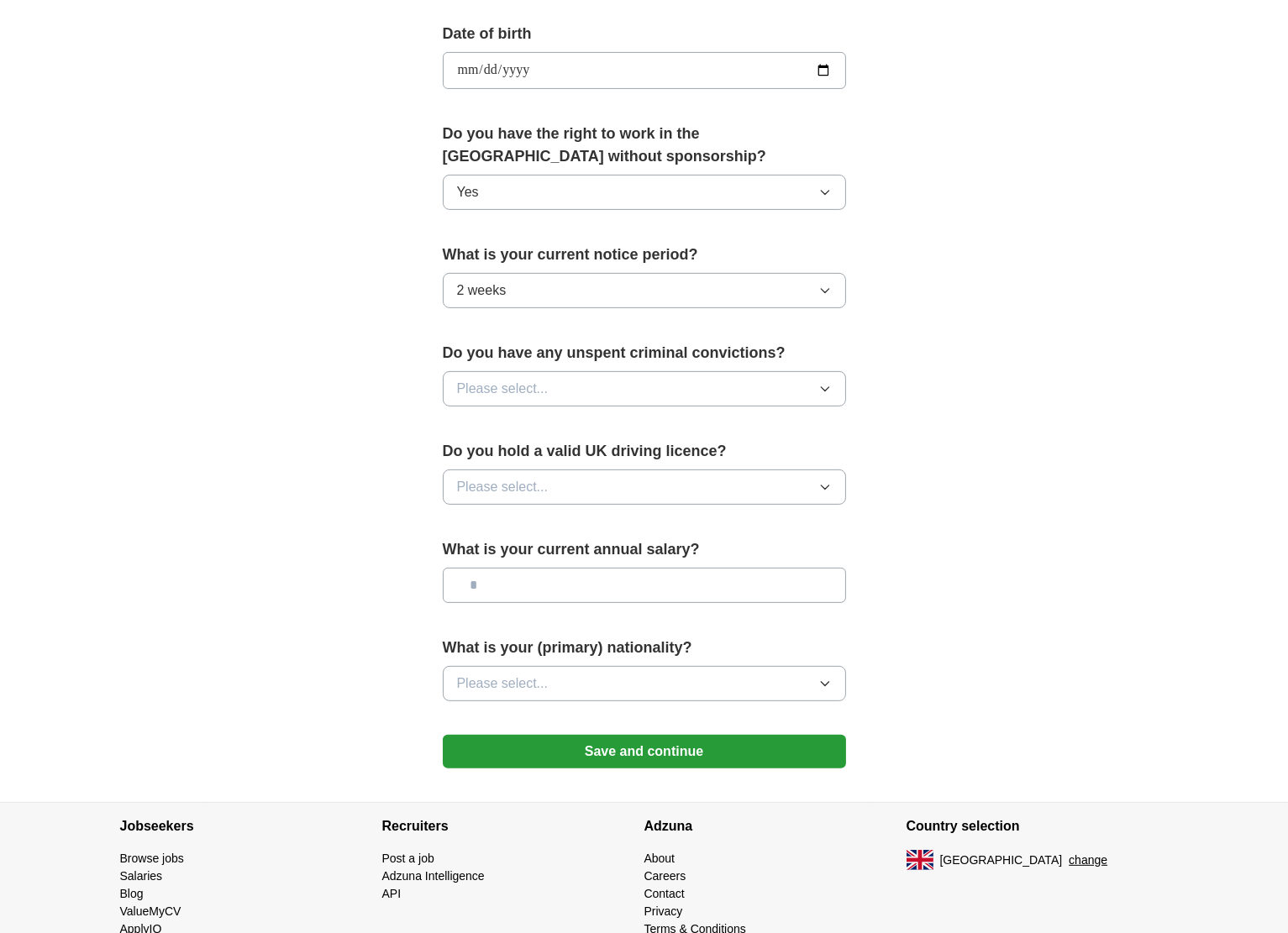
click at [580, 386] on button "Please select..." at bounding box center [644, 389] width 403 height 36
click at [562, 455] on div "No" at bounding box center [644, 461] width 374 height 20
click at [559, 476] on button "Please select..." at bounding box center [644, 487] width 403 height 36
click at [562, 509] on li "Yes" at bounding box center [644, 527] width 401 height 35
click at [528, 578] on input "text" at bounding box center [644, 586] width 403 height 36
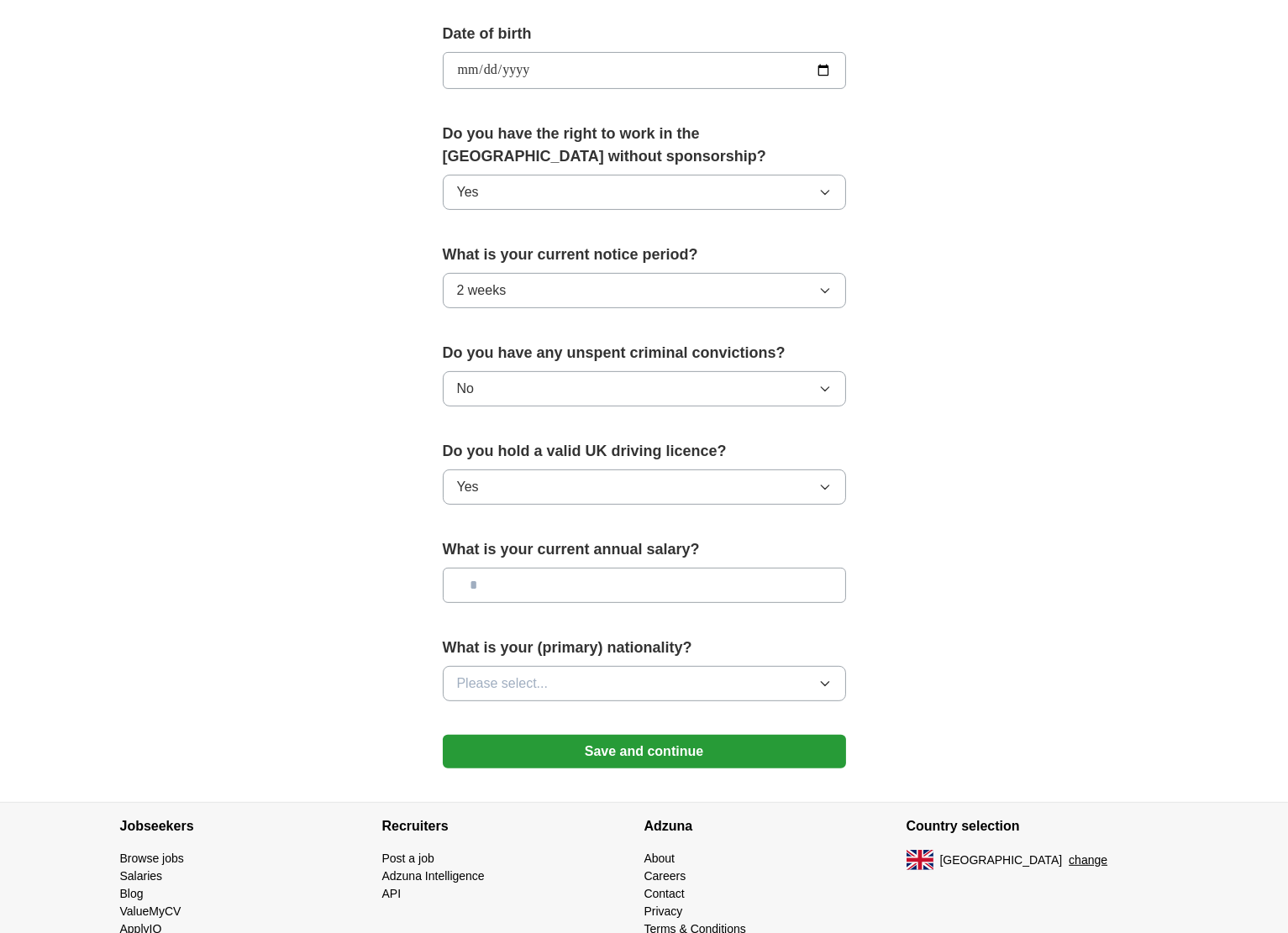
click at [596, 674] on button "Please select..." at bounding box center [644, 683] width 403 height 36
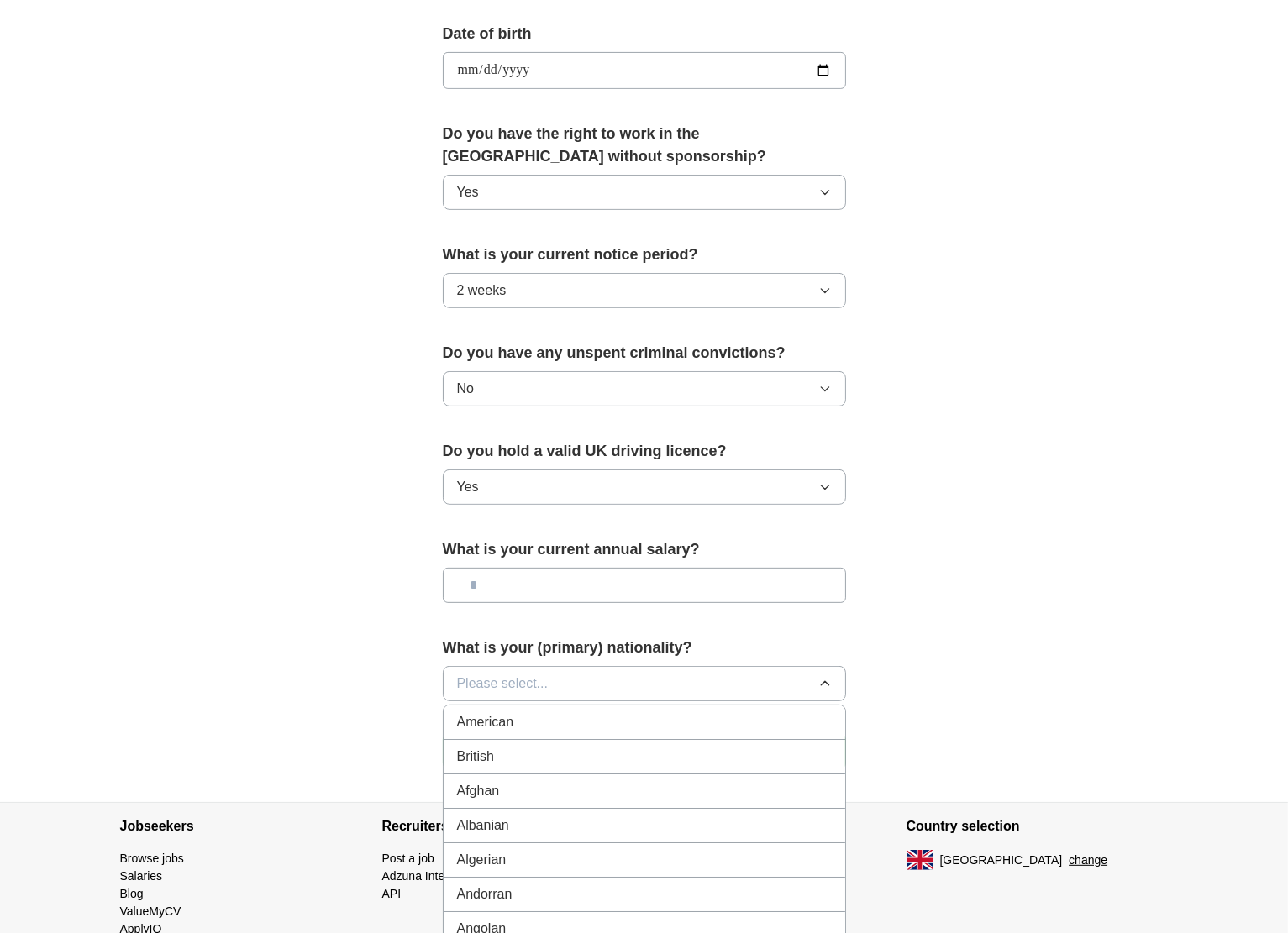
click at [559, 747] on div "British" at bounding box center [644, 756] width 374 height 20
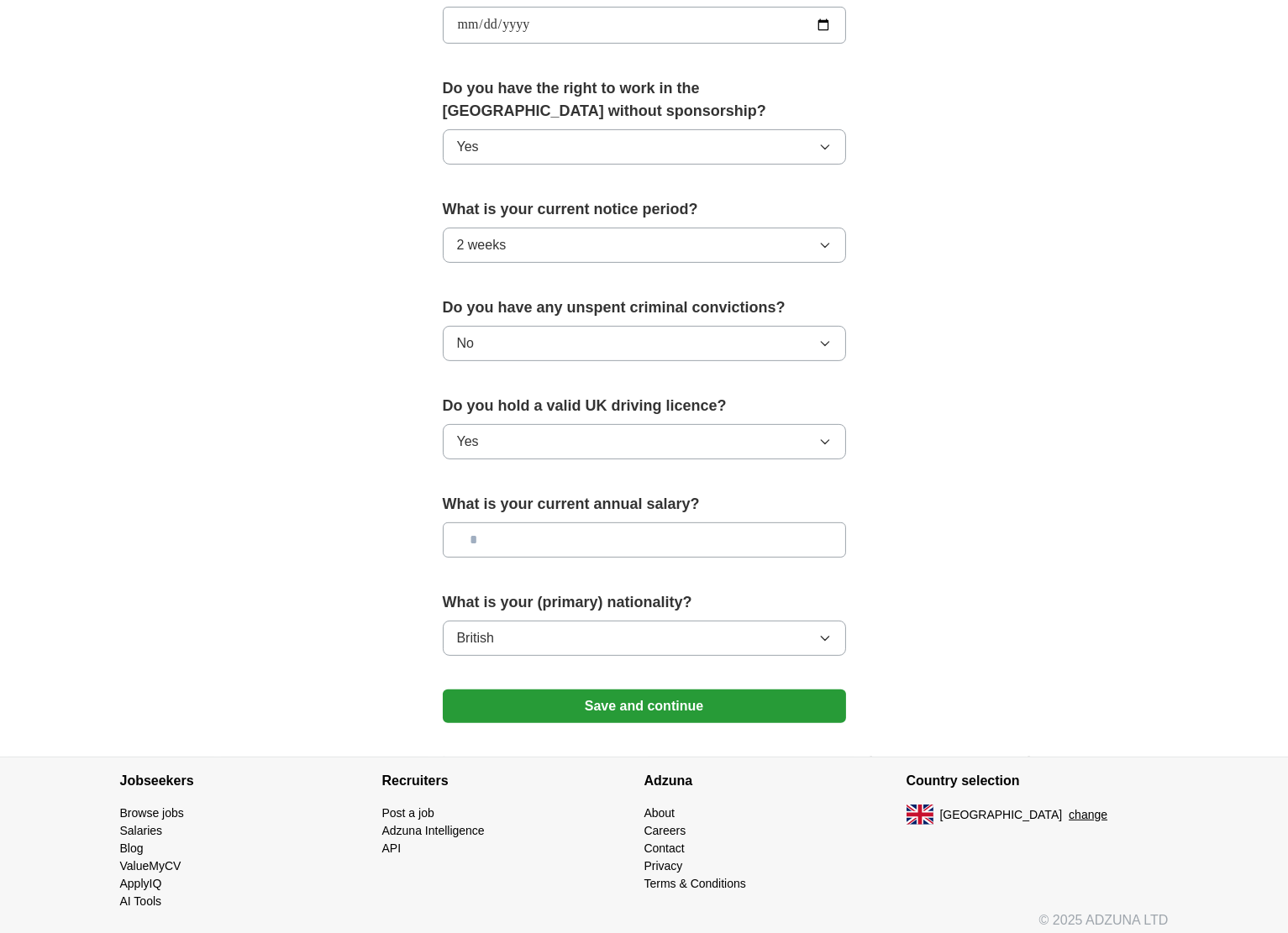
scroll to position [802, 0]
click at [515, 703] on button "Save and continue" at bounding box center [644, 705] width 403 height 34
